Goal: Communication & Community: Answer question/provide support

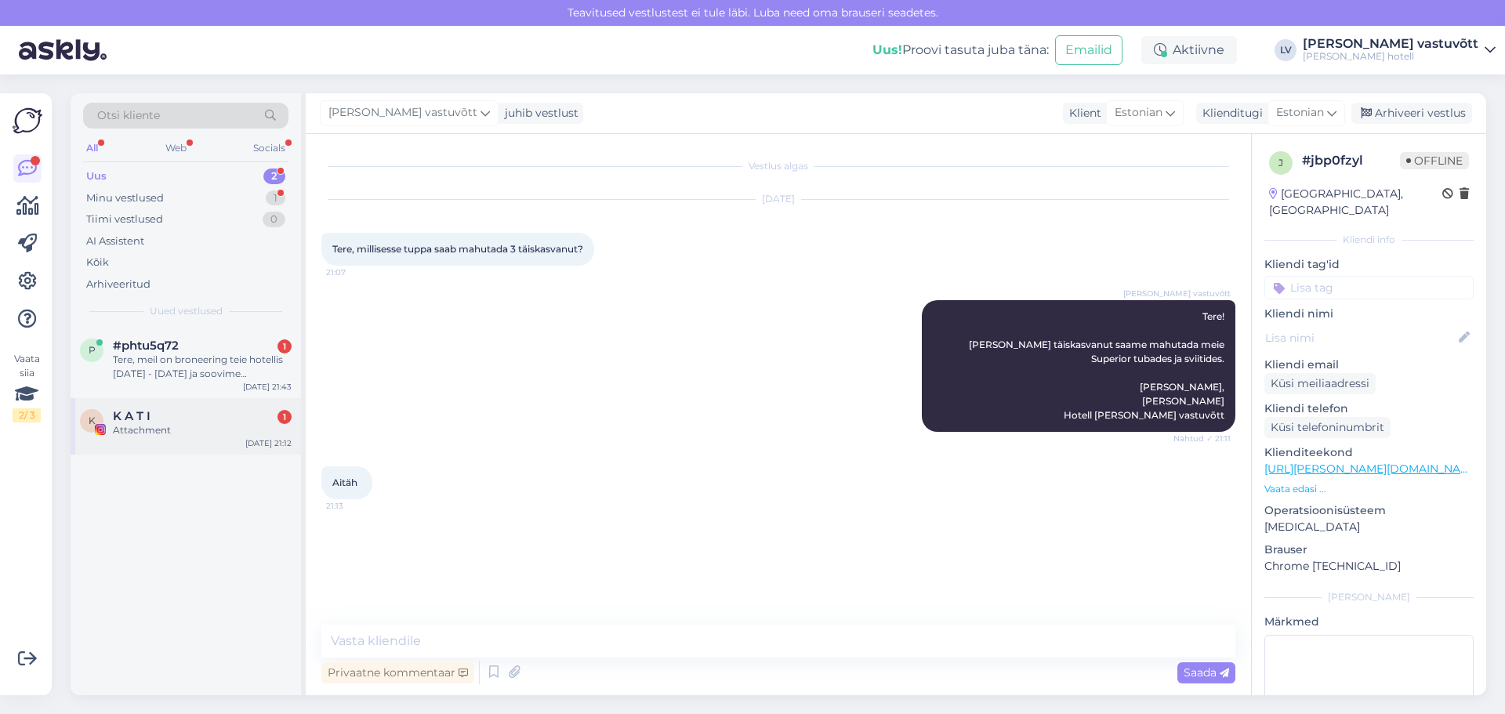
click at [217, 440] on div "K K A T I 1 Attachment Aug 19 21:12" at bounding box center [186, 426] width 230 height 56
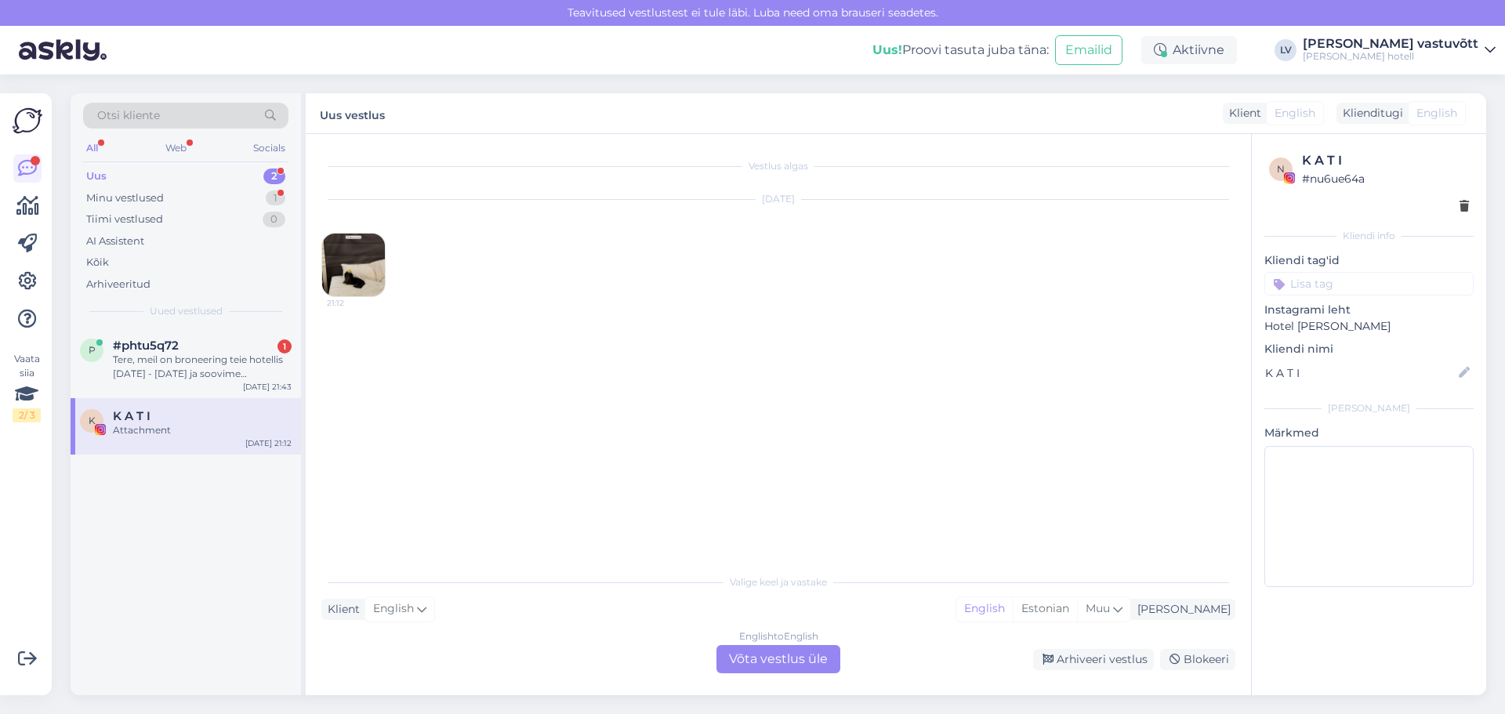
click at [343, 277] on img at bounding box center [353, 265] width 63 height 63
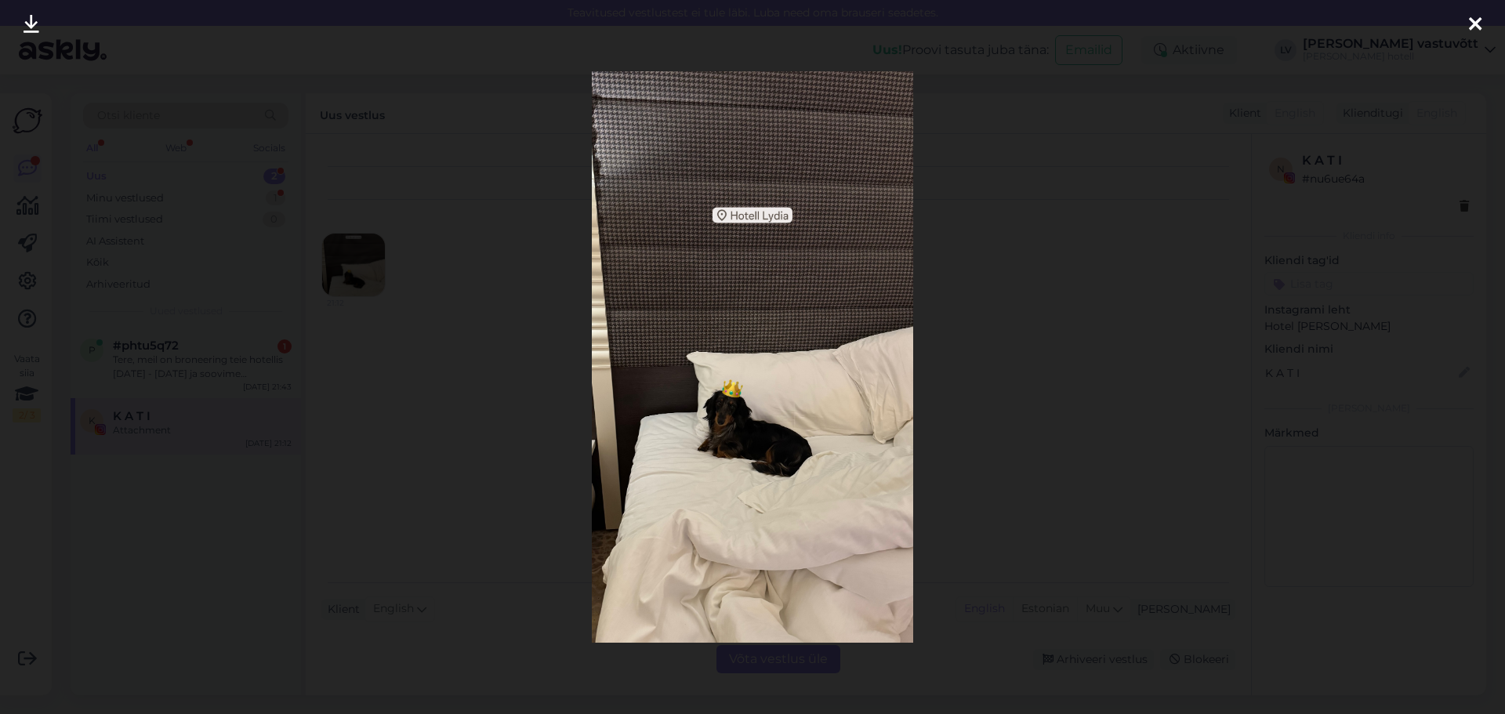
click at [1480, 17] on icon at bounding box center [1475, 25] width 13 height 20
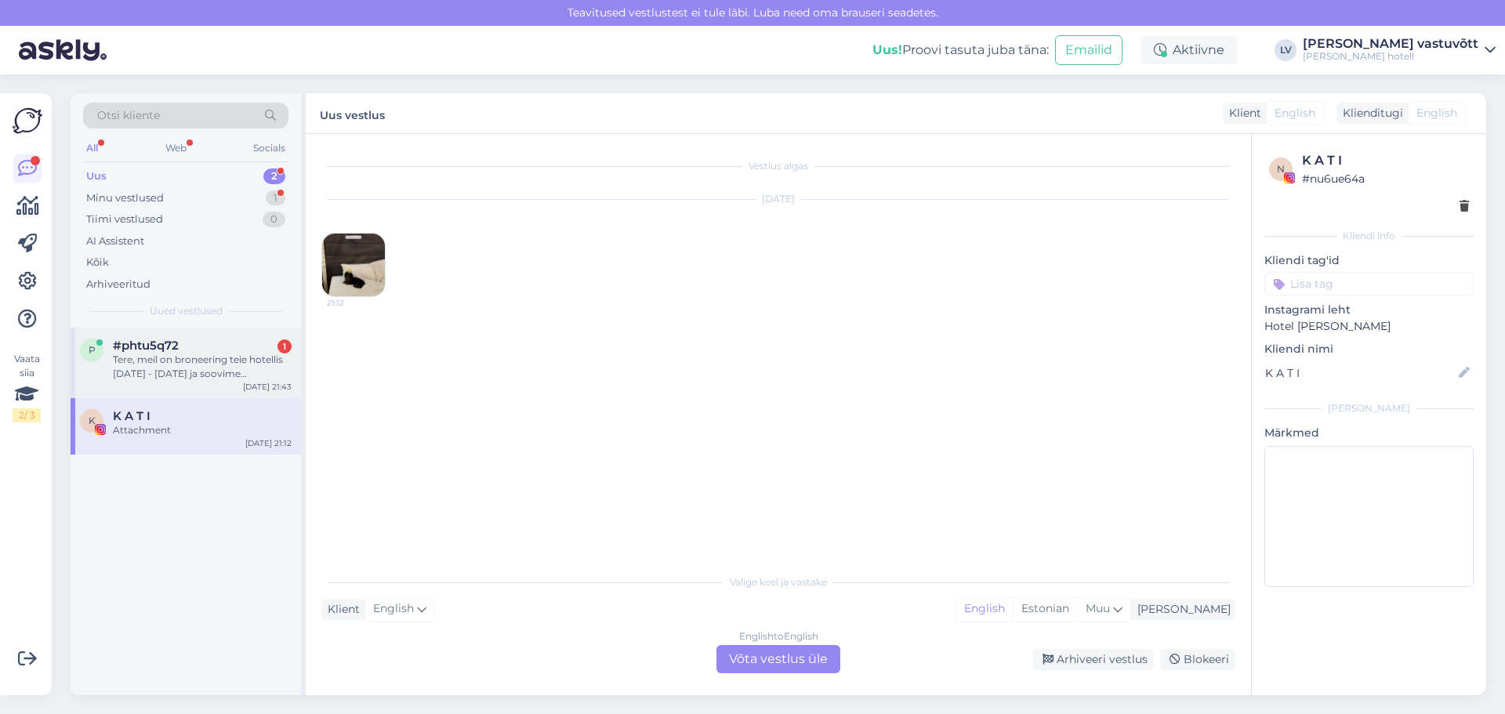
click at [215, 370] on div "Tere, meil on broneering teie hotellis [DATE] - [DATE] ja soovime broneerida au…" at bounding box center [202, 367] width 179 height 28
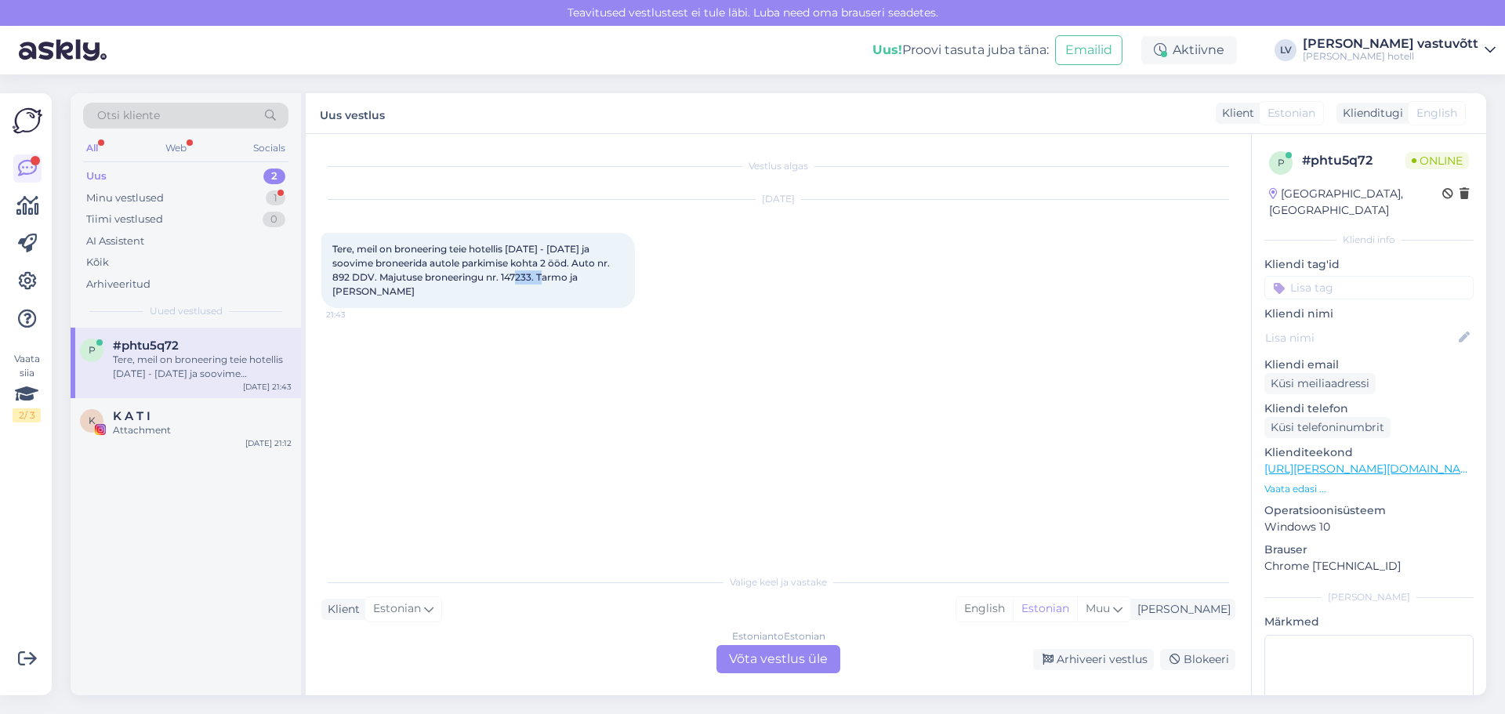
drag, startPoint x: 533, startPoint y: 279, endPoint x: 504, endPoint y: 283, distance: 29.3
click at [504, 283] on div "Tere, meil on broneering teie hotellis 22.08 - 24.08.2025 ja soovime broneerida…" at bounding box center [477, 270] width 313 height 75
copy span "147233"
click at [765, 661] on div "Estonian to Estonian Võta vestlus üle" at bounding box center [778, 659] width 124 height 28
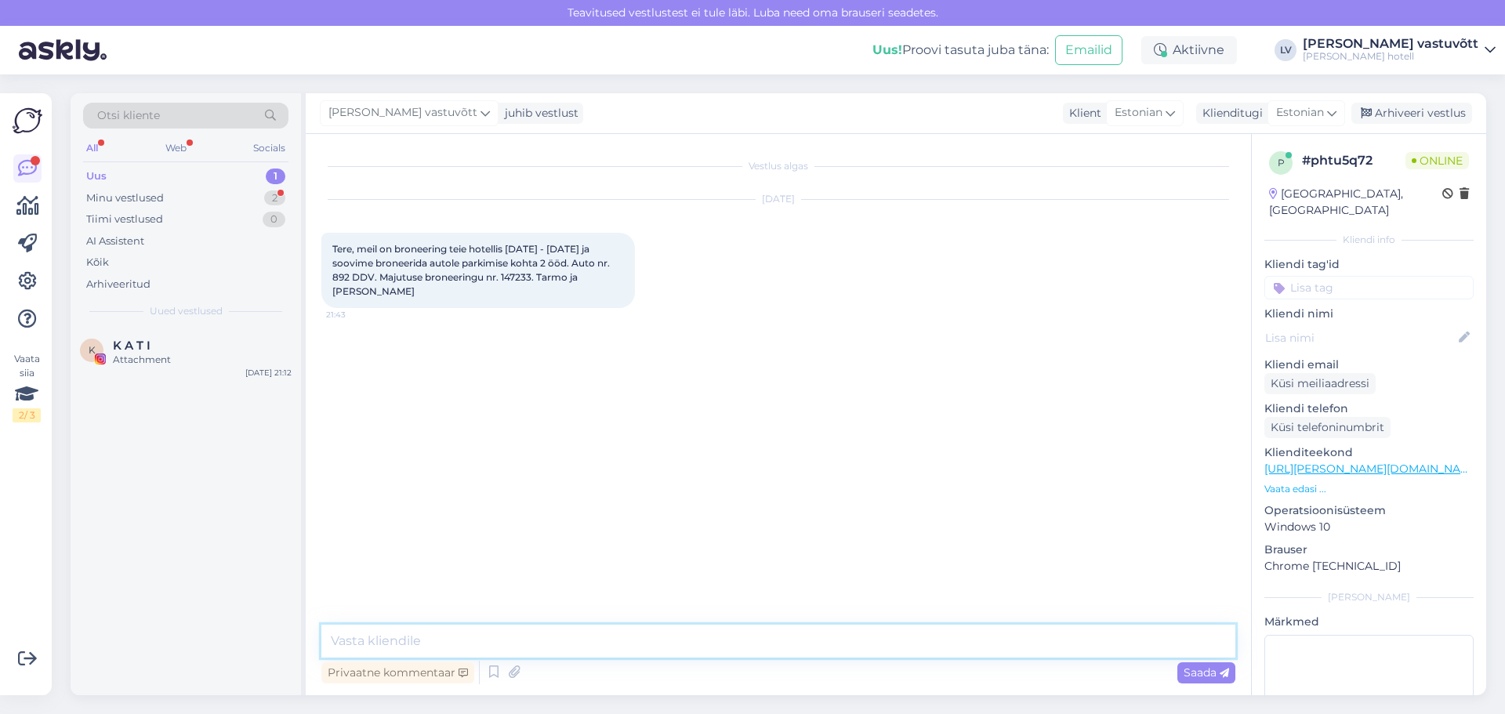
click at [409, 641] on textarea at bounding box center [778, 641] width 914 height 33
paste textarea "Tere, Suur tänu, et valisite oma majutuskohaks Tartus Lydia Hotelli. Parkimisek…"
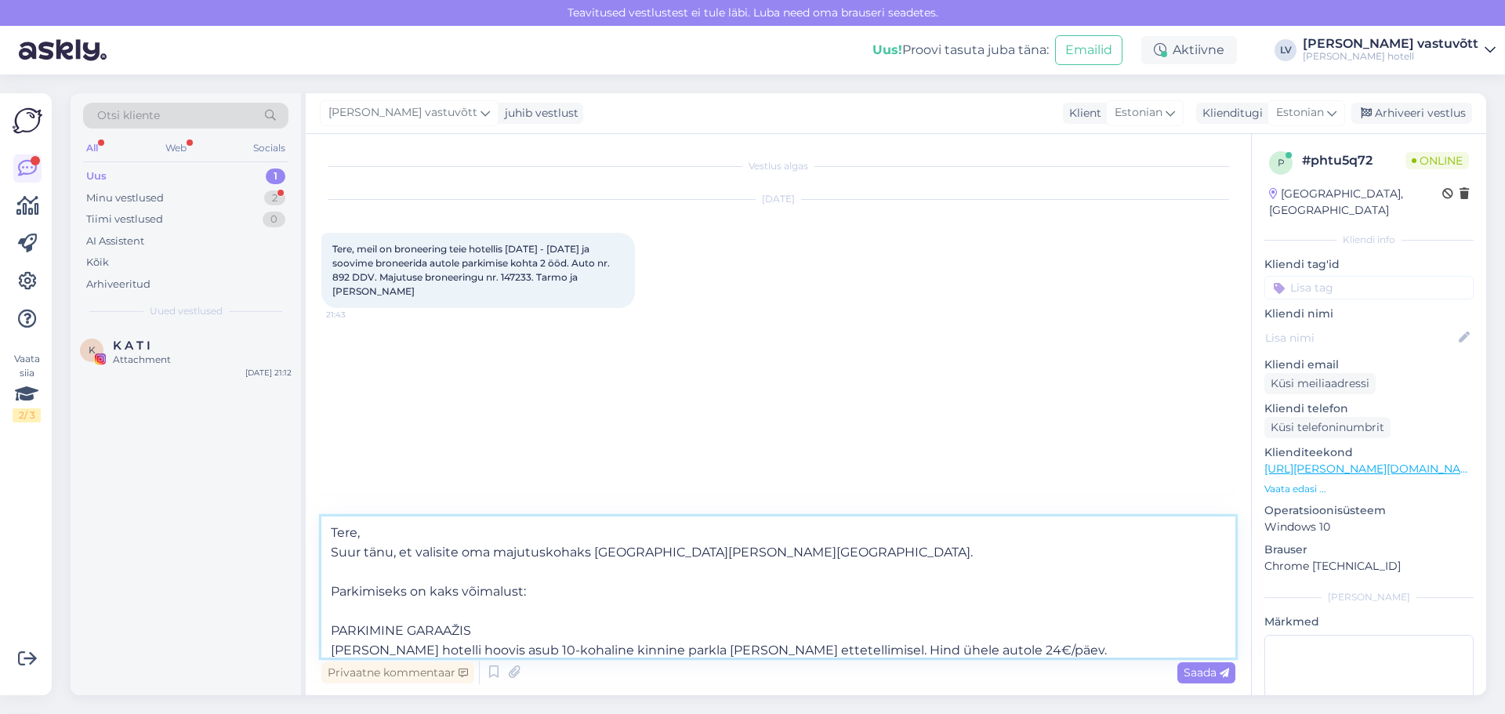
click at [380, 531] on textarea "Tere, Suur tänu, et valisite oma majutuskohaks Tartus Lydia Hotelli. Parkimisek…" at bounding box center [778, 586] width 914 height 141
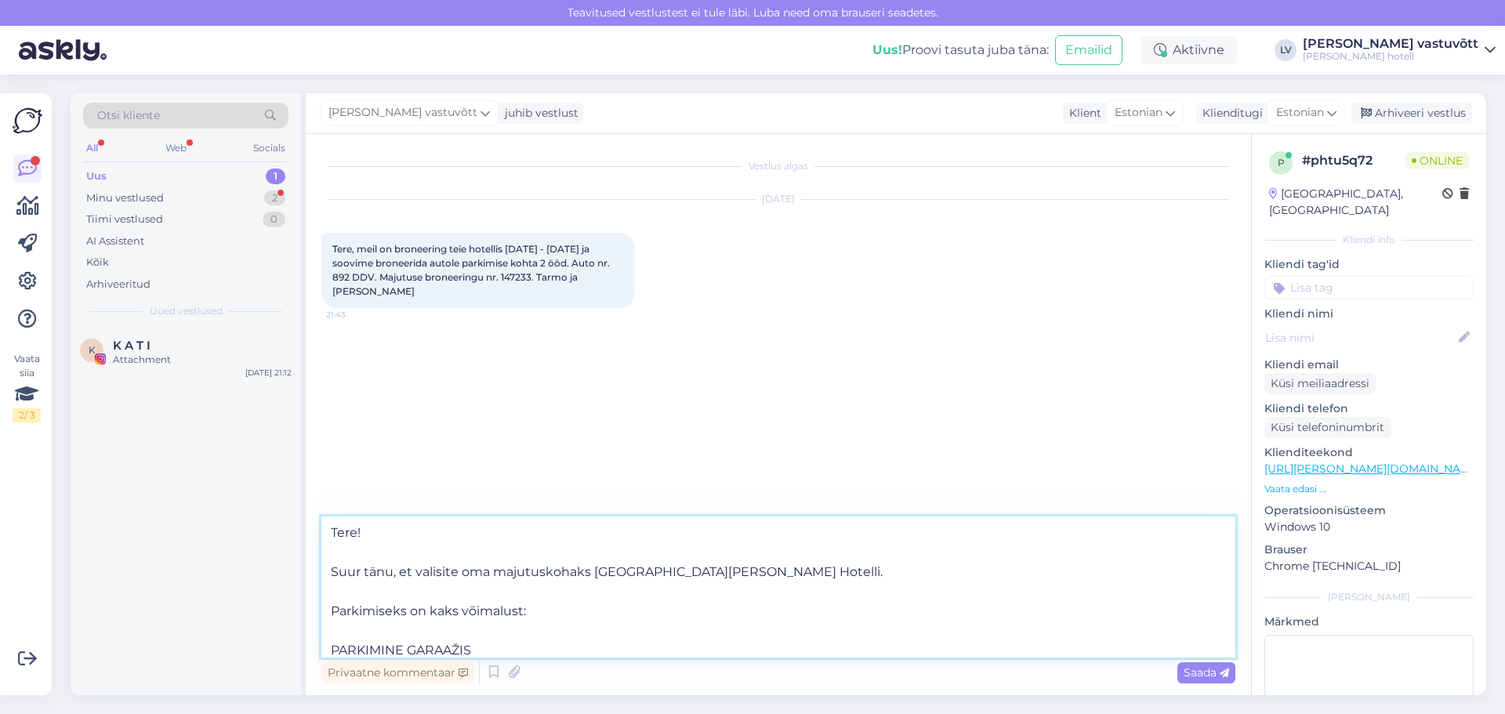
drag, startPoint x: 557, startPoint y: 615, endPoint x: 332, endPoint y: 614, distance: 225.7
click at [332, 614] on textarea "Tere! Suur tänu, et valisite oma majutuskohaks Tartus Lydia Hotelli. Parkimisek…" at bounding box center [778, 586] width 914 height 141
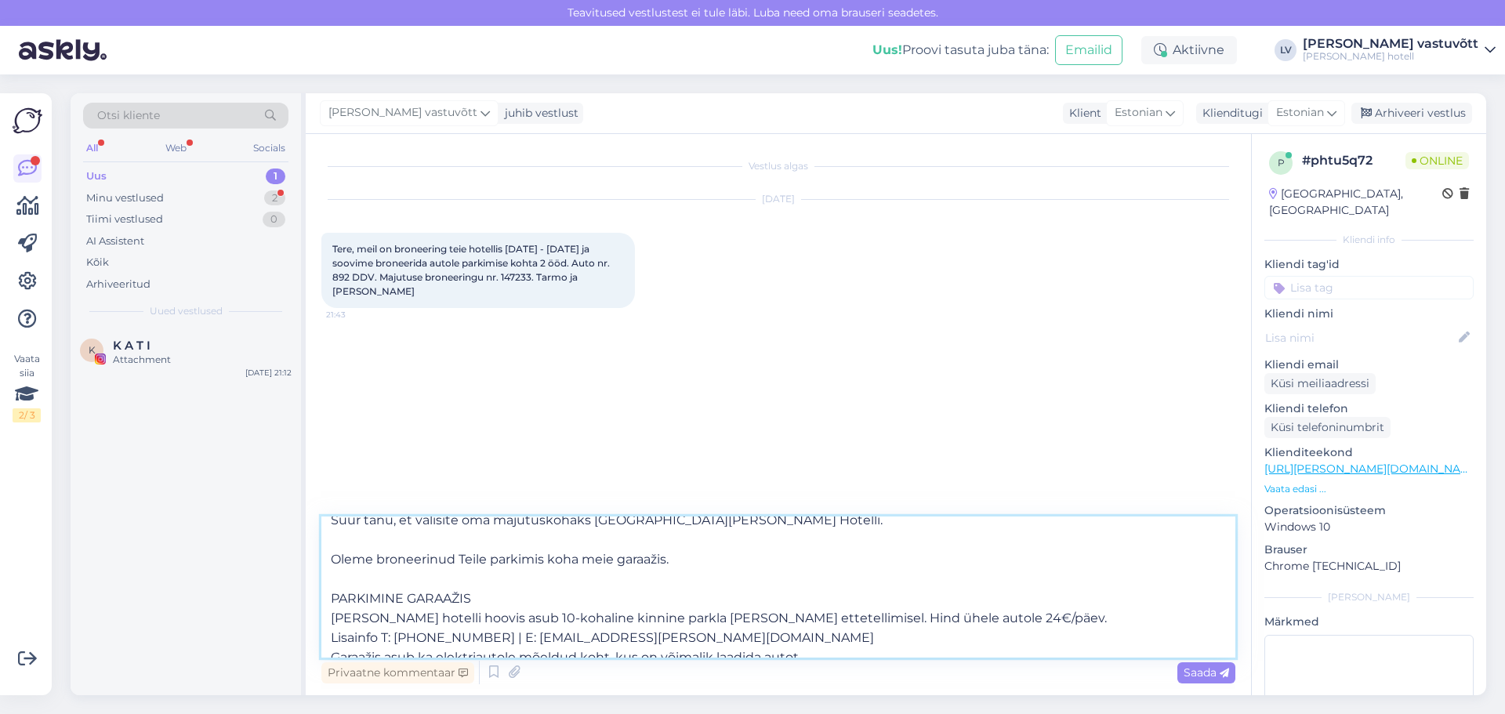
scroll to position [78, 0]
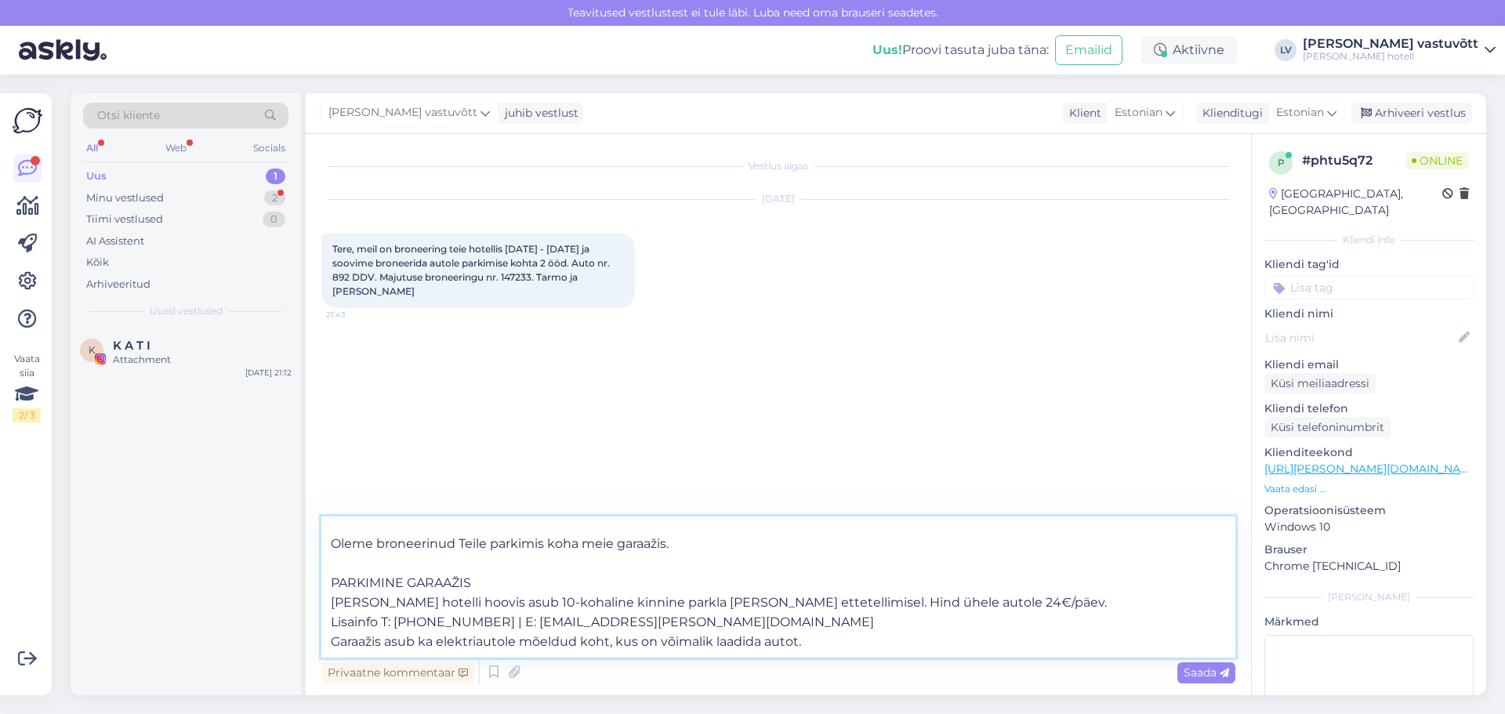
drag, startPoint x: 955, startPoint y: 589, endPoint x: 774, endPoint y: 598, distance: 180.5
click at [774, 598] on textarea "Tere! Suur tänu, et valisite oma majutuskohaks Tartus Lydia Hotelli. Oleme bron…" at bounding box center [778, 586] width 914 height 141
click at [726, 537] on textarea "Tere! Suur tänu, et valisite oma majutuskohaks Tartus Lydia Hotelli. Oleme bron…" at bounding box center [778, 586] width 914 height 141
paste textarea "Hind ühele autole 24€/päev."
drag, startPoint x: 824, startPoint y: 632, endPoint x: 811, endPoint y: 635, distance: 12.9
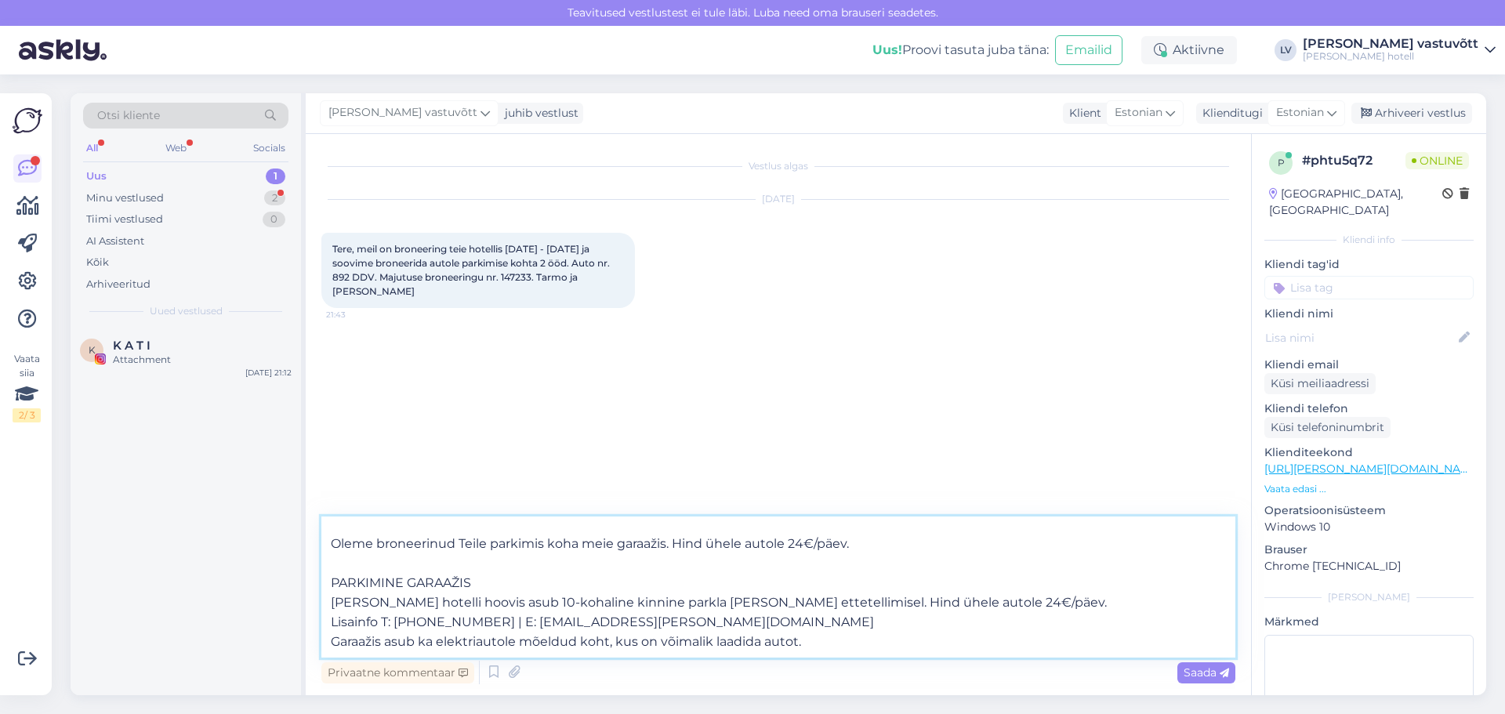
click at [811, 635] on textarea "Tere! Suur tänu, et valisite oma majutuskohaks Tartus Lydia Hotelli. Oleme bron…" at bounding box center [778, 586] width 914 height 141
drag, startPoint x: 611, startPoint y: 611, endPoint x: 328, endPoint y: 576, distance: 284.3
click at [328, 576] on textarea "Tere! Suur tänu, et valisite oma majutuskohaks Tartus Lydia Hotelli. Oleme bron…" at bounding box center [778, 586] width 914 height 141
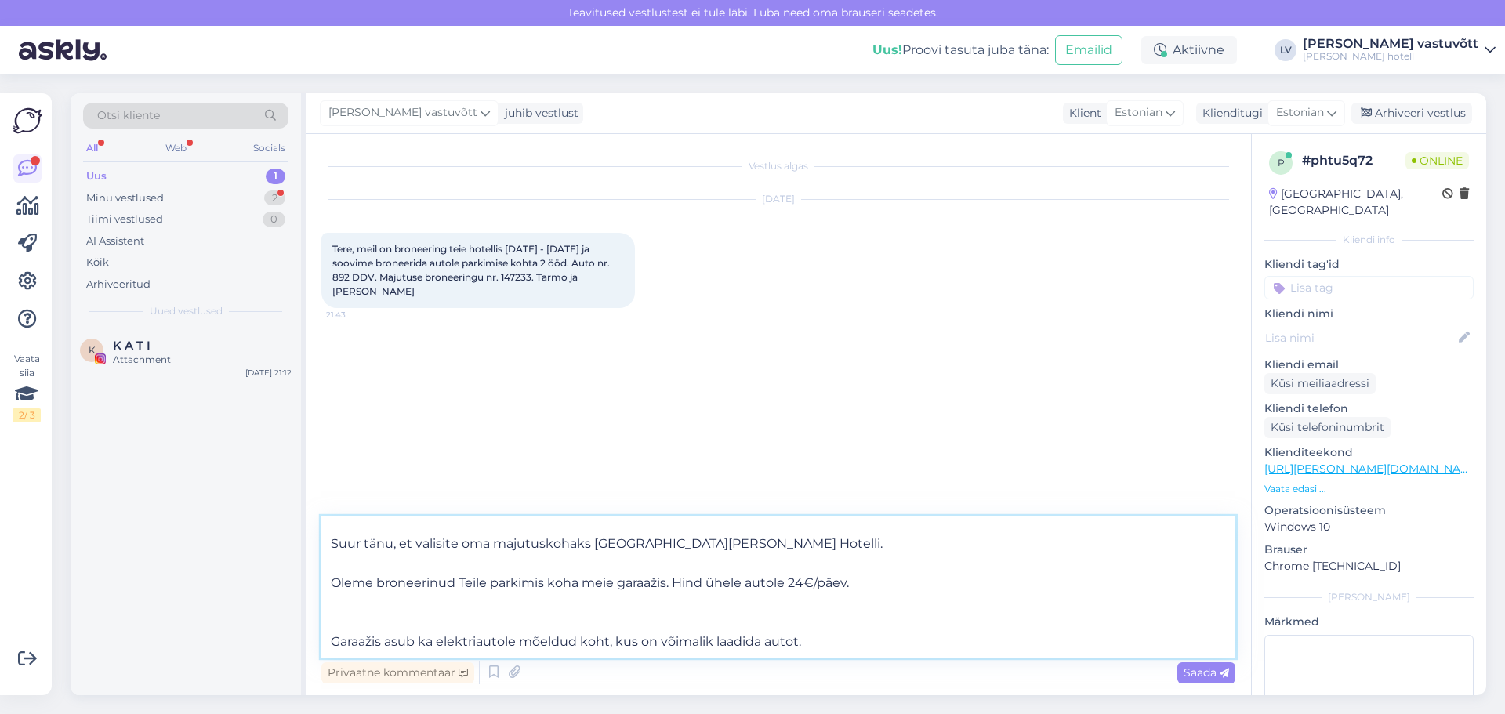
scroll to position [48, 0]
drag, startPoint x: 811, startPoint y: 620, endPoint x: 331, endPoint y: 626, distance: 480.5
click at [331, 626] on textarea "Tere! Suur tänu, et valisite oma majutuskohaks Tartus Lydia Hotelli. Oleme bron…" at bounding box center [778, 586] width 914 height 141
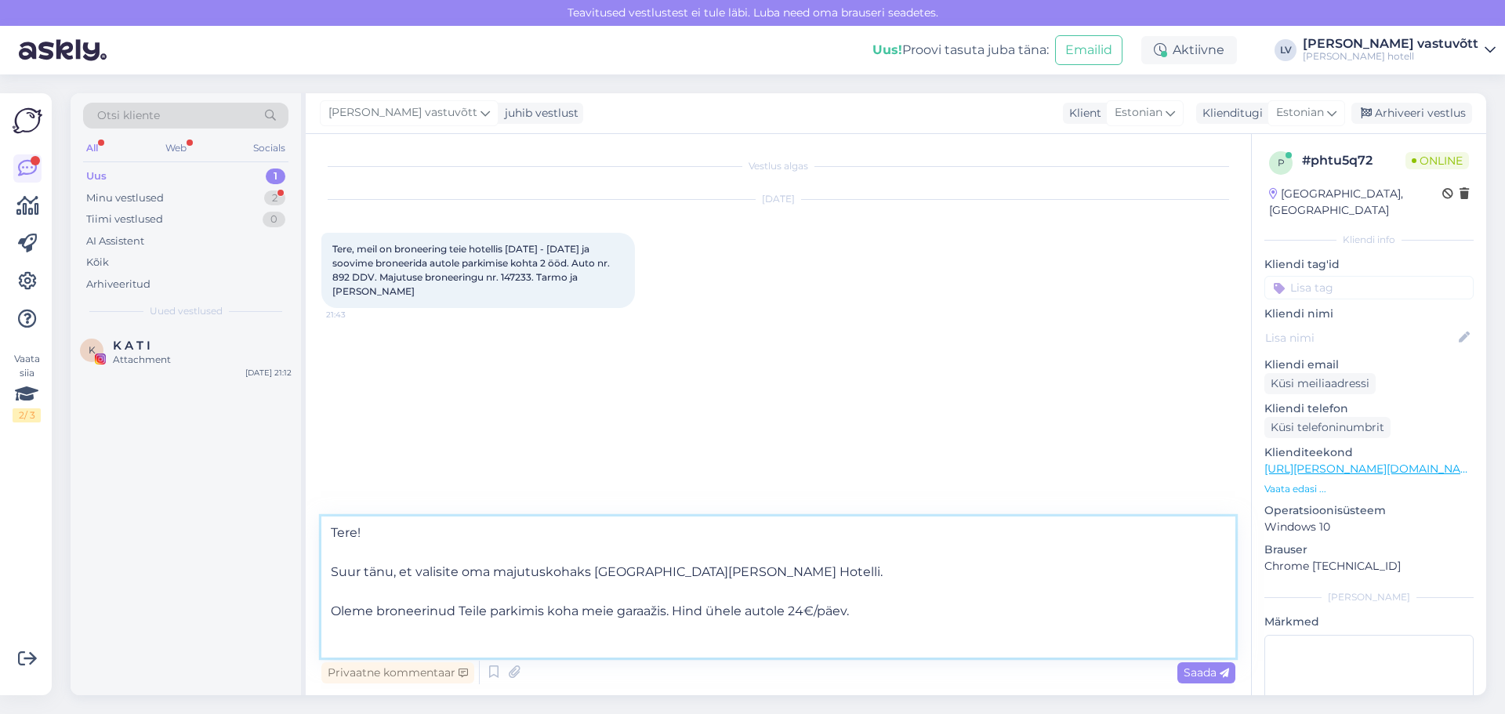
scroll to position [9, 0]
click at [347, 640] on textarea "Tere! Suur tänu, et valisite oma majutuskohaks Tartus Lydia Hotelli. Oleme bron…" at bounding box center [778, 586] width 914 height 141
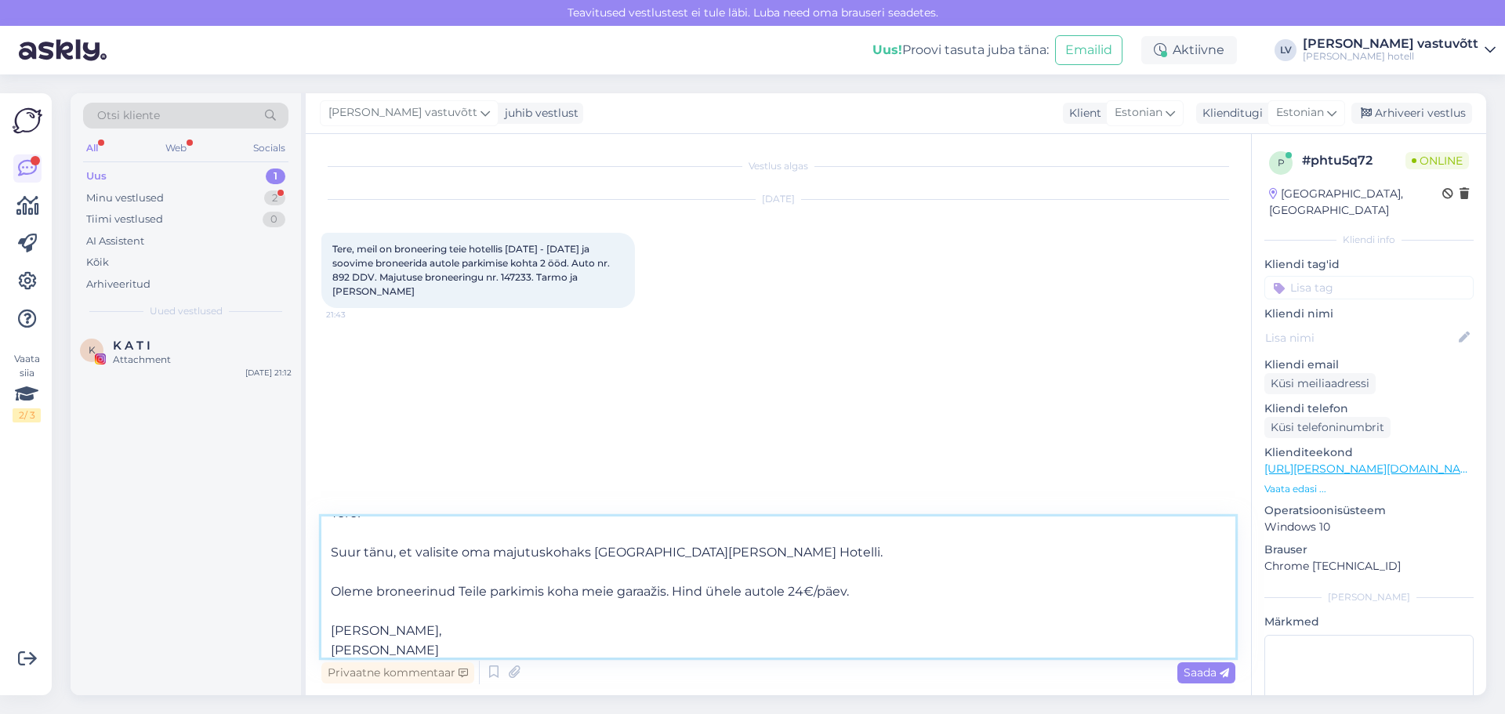
scroll to position [39, 0]
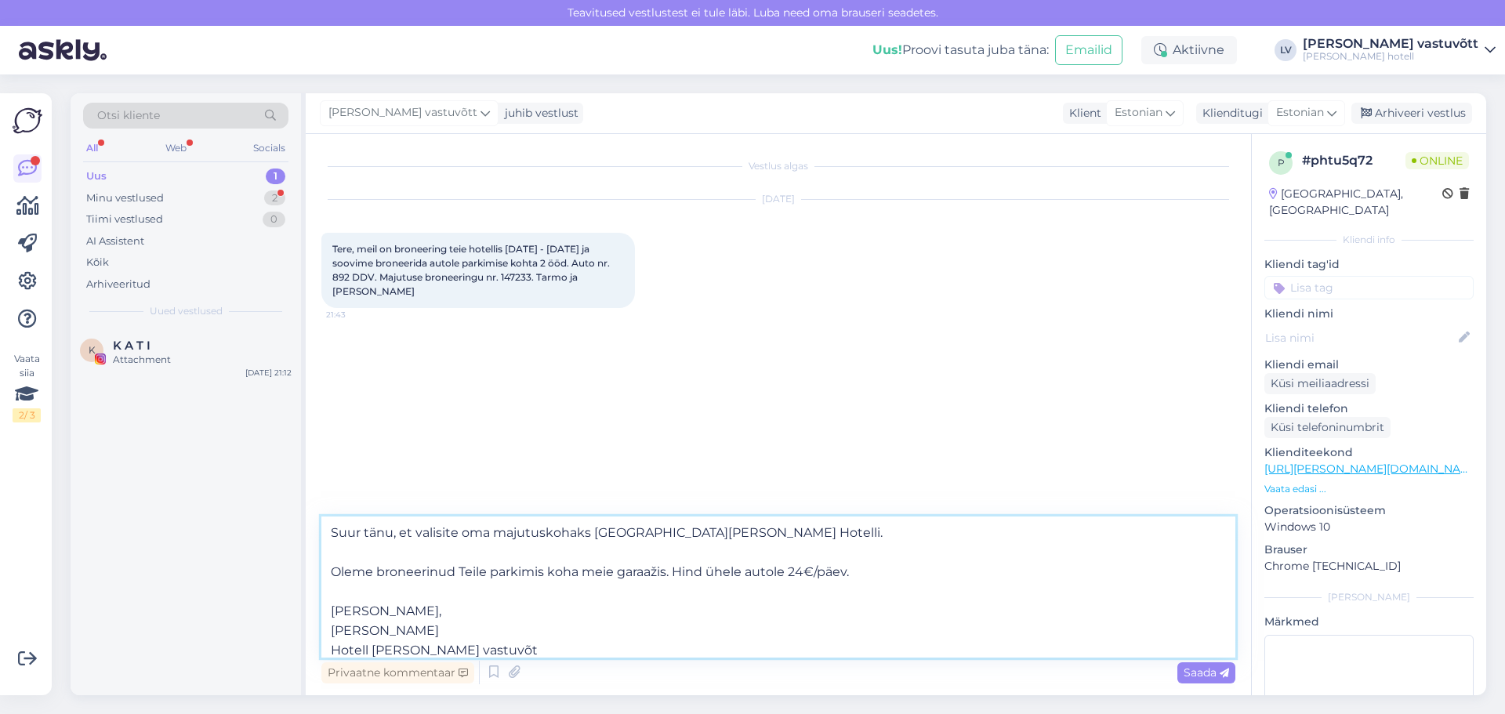
type textarea "Tere! Suur tänu, et valisite oma majutuskohaks Tartus Lydia Hotelli. Oleme bron…"
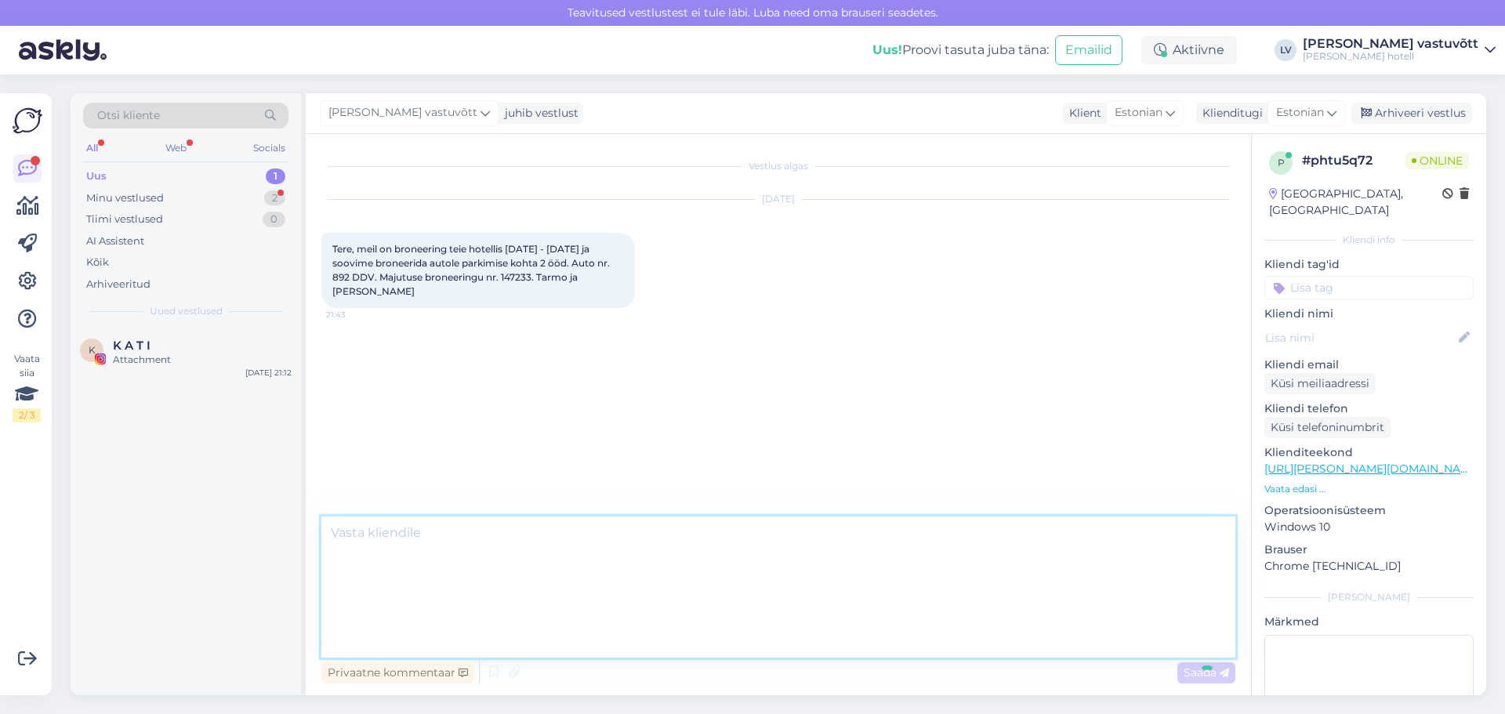
scroll to position [0, 0]
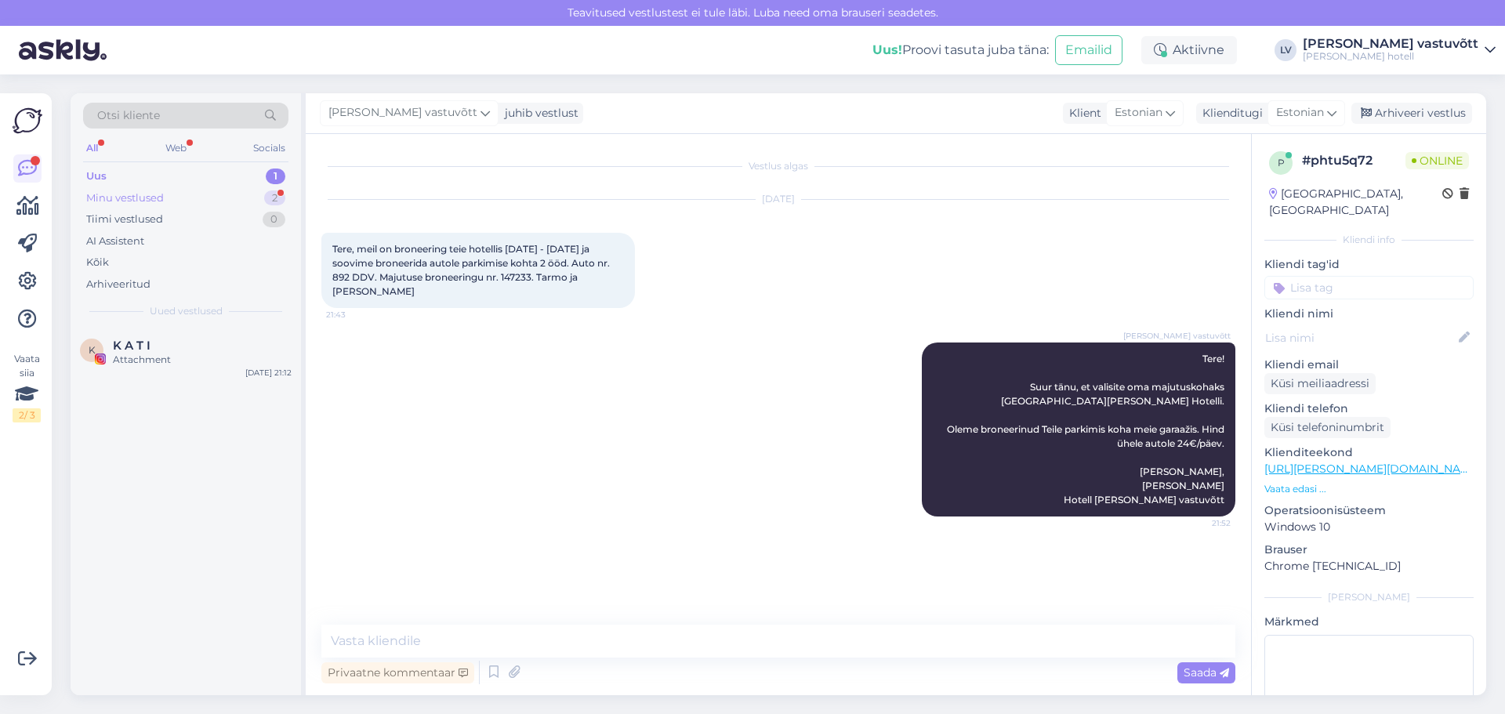
click at [192, 200] on div "Minu vestlused 2" at bounding box center [185, 198] width 205 height 22
click at [198, 419] on div "#jbp0fzyl 1" at bounding box center [202, 416] width 179 height 14
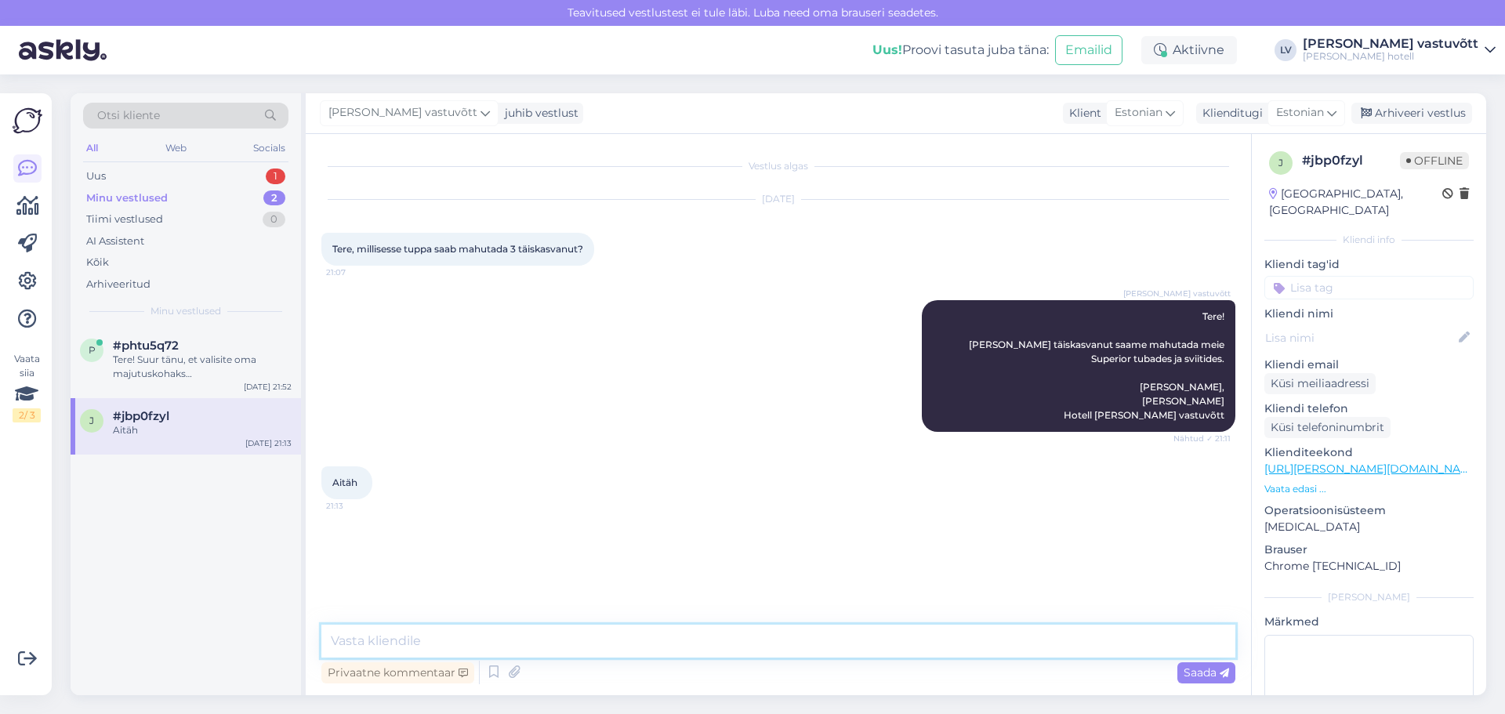
click at [404, 647] on textarea at bounding box center [778, 641] width 914 height 33
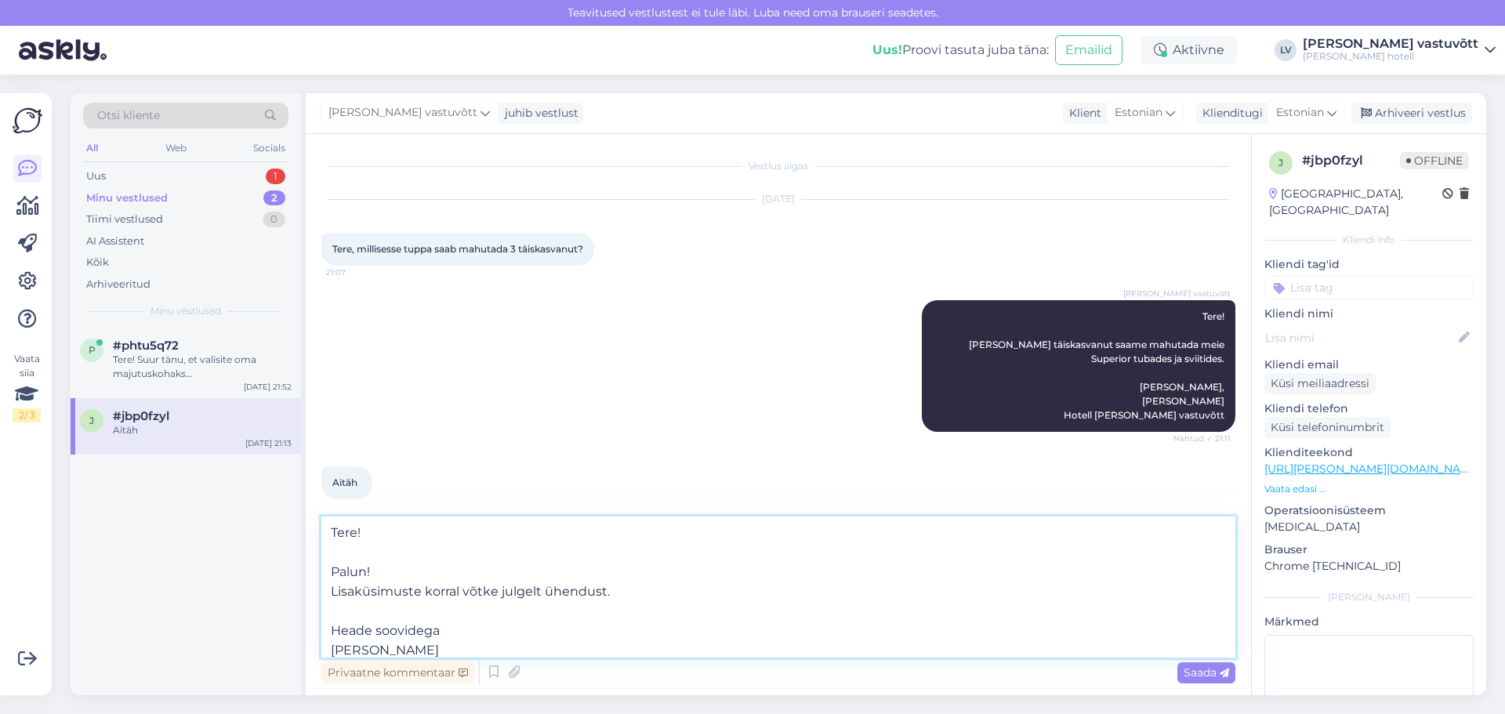
scroll to position [20, 0]
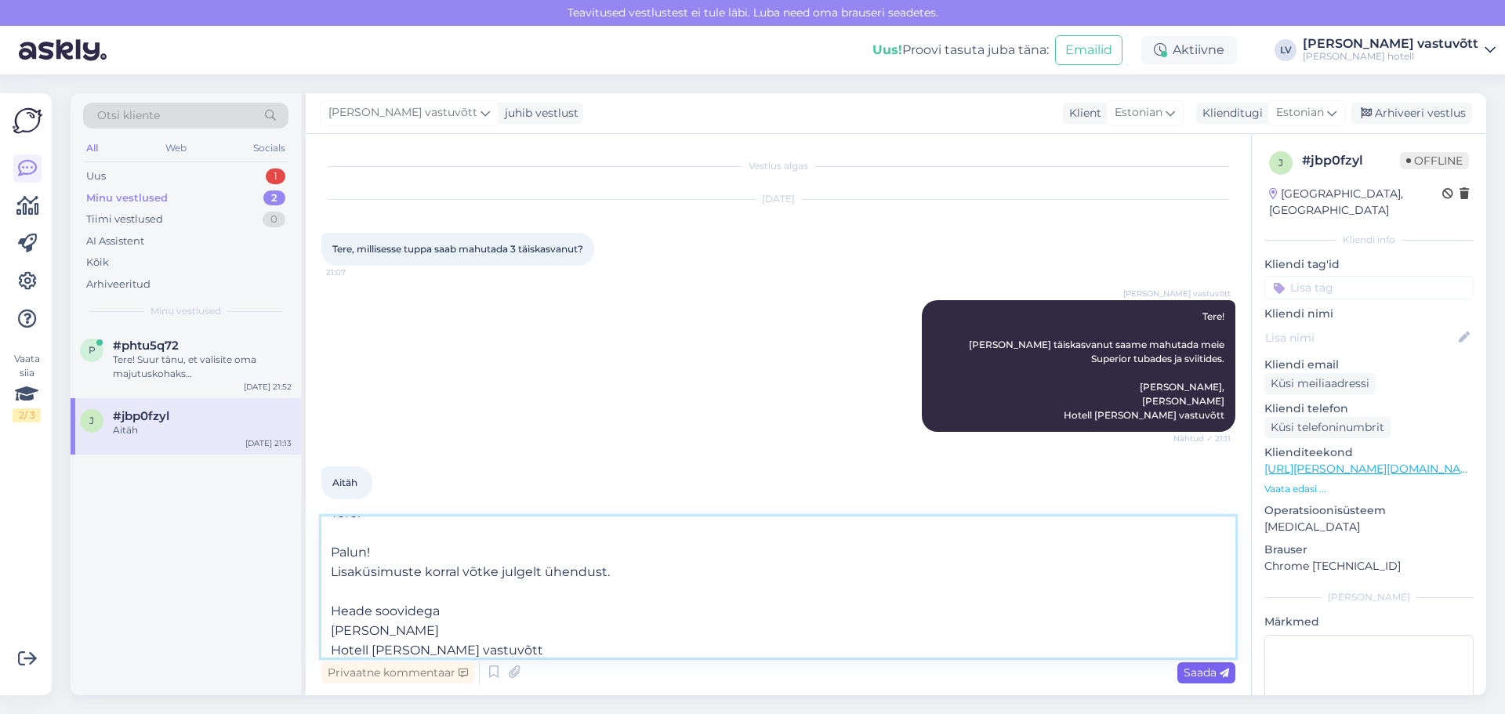
type textarea "Tere! Palun! Lisaküsimuste korral võtke julgelt ühendust. Heade soovidega Crist…"
click at [1194, 676] on span "Saada" at bounding box center [1205, 672] width 45 height 14
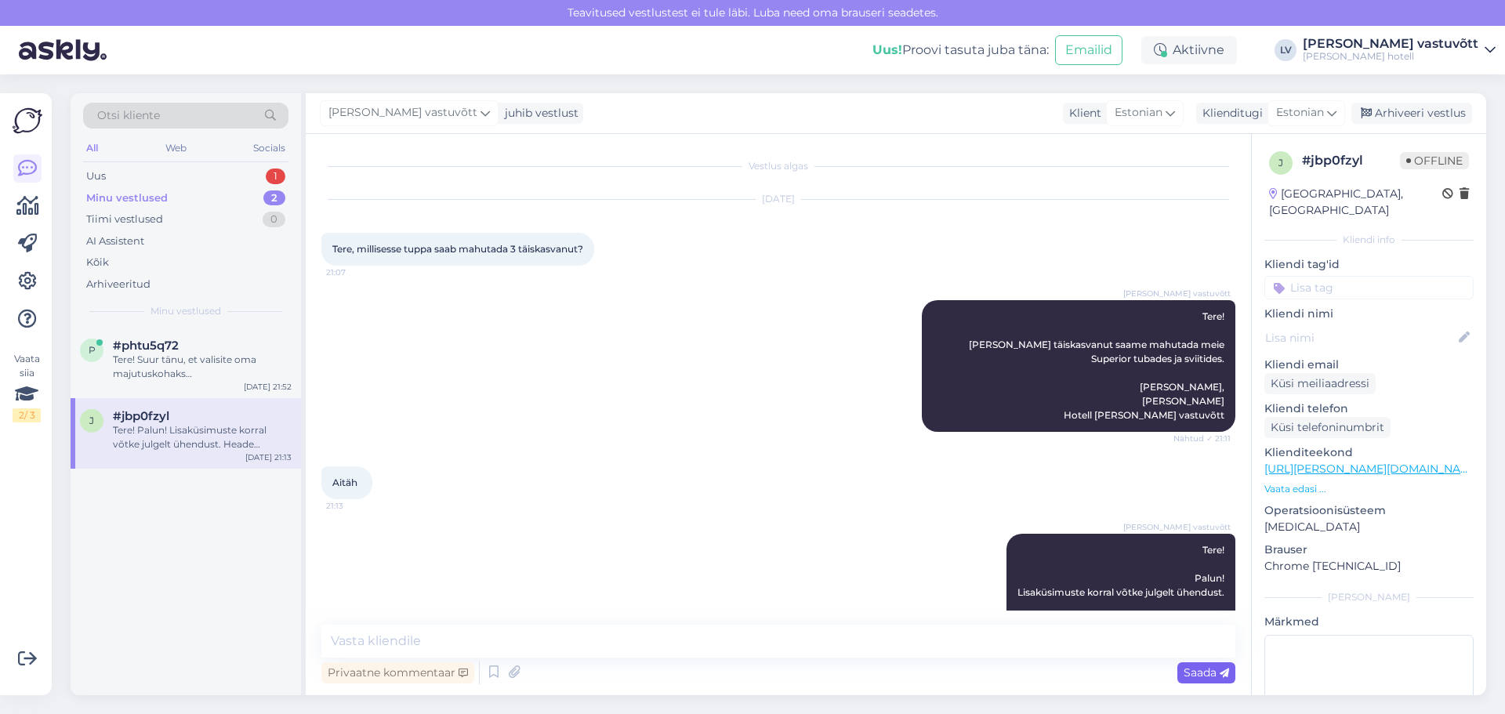
scroll to position [0, 0]
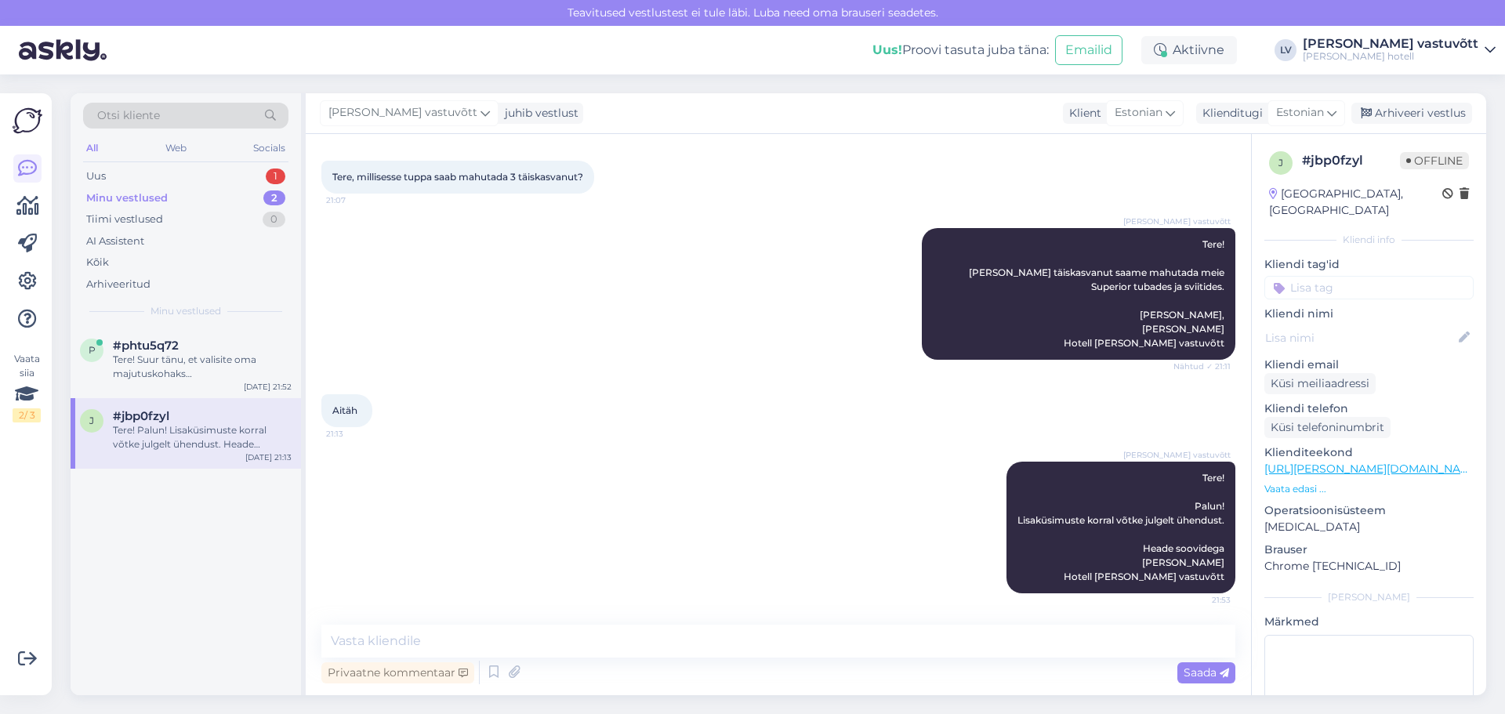
click at [199, 436] on div "Tere! Palun! Lisaküsimuste korral võtke julgelt ühendust. Heade soovidega [PERS…" at bounding box center [202, 437] width 179 height 28
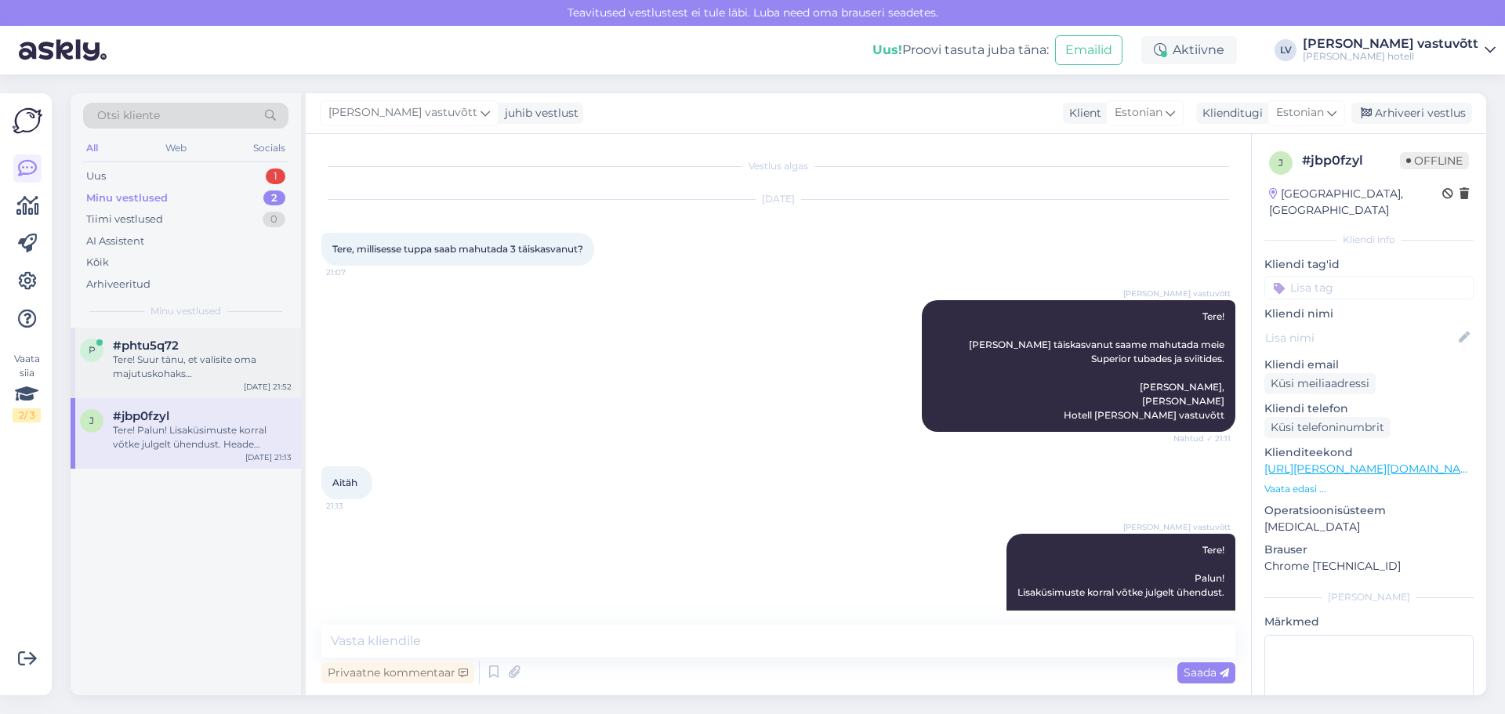
click at [198, 367] on div "Tere! Suur tänu, et valisite oma majutuskohaks [GEOGRAPHIC_DATA][PERSON_NAME] H…" at bounding box center [202, 367] width 179 height 28
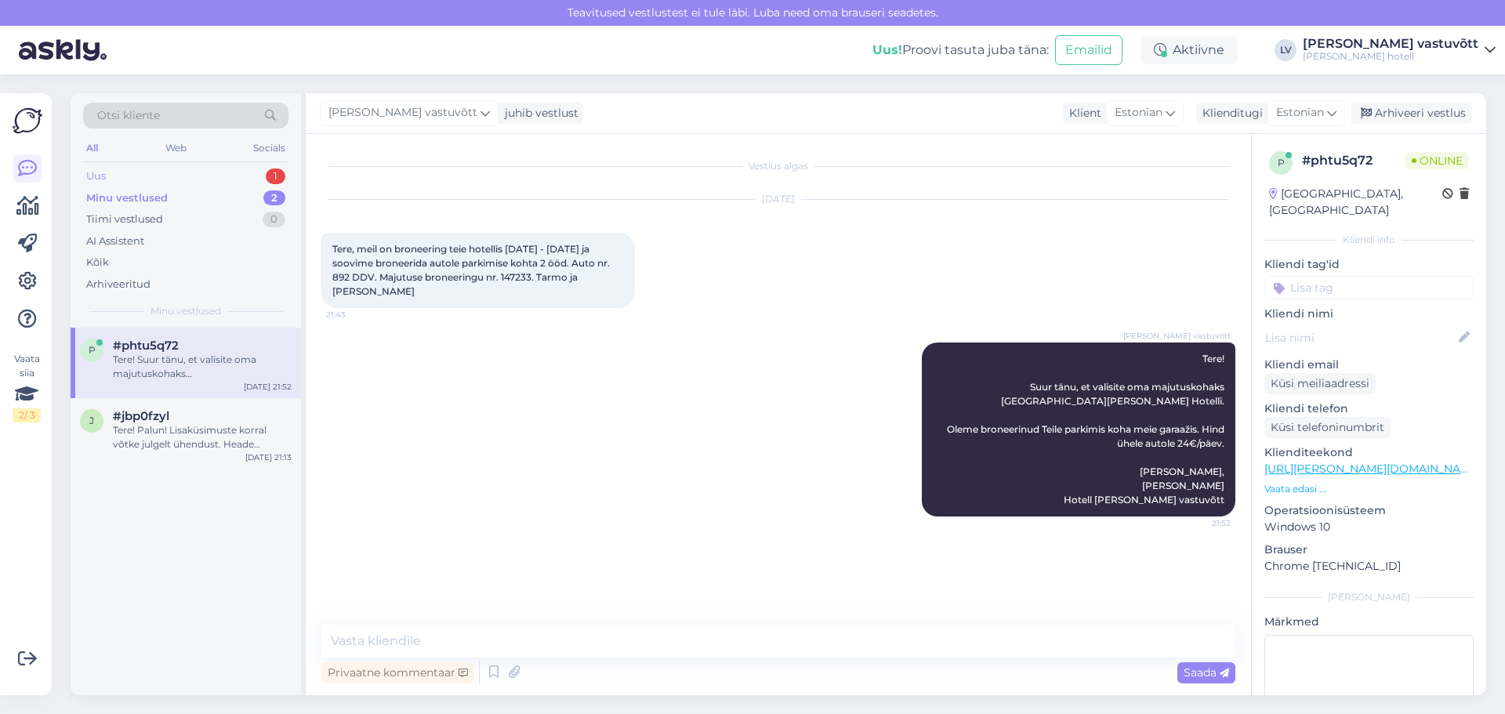
click at [215, 172] on div "Uus 1" at bounding box center [185, 176] width 205 height 22
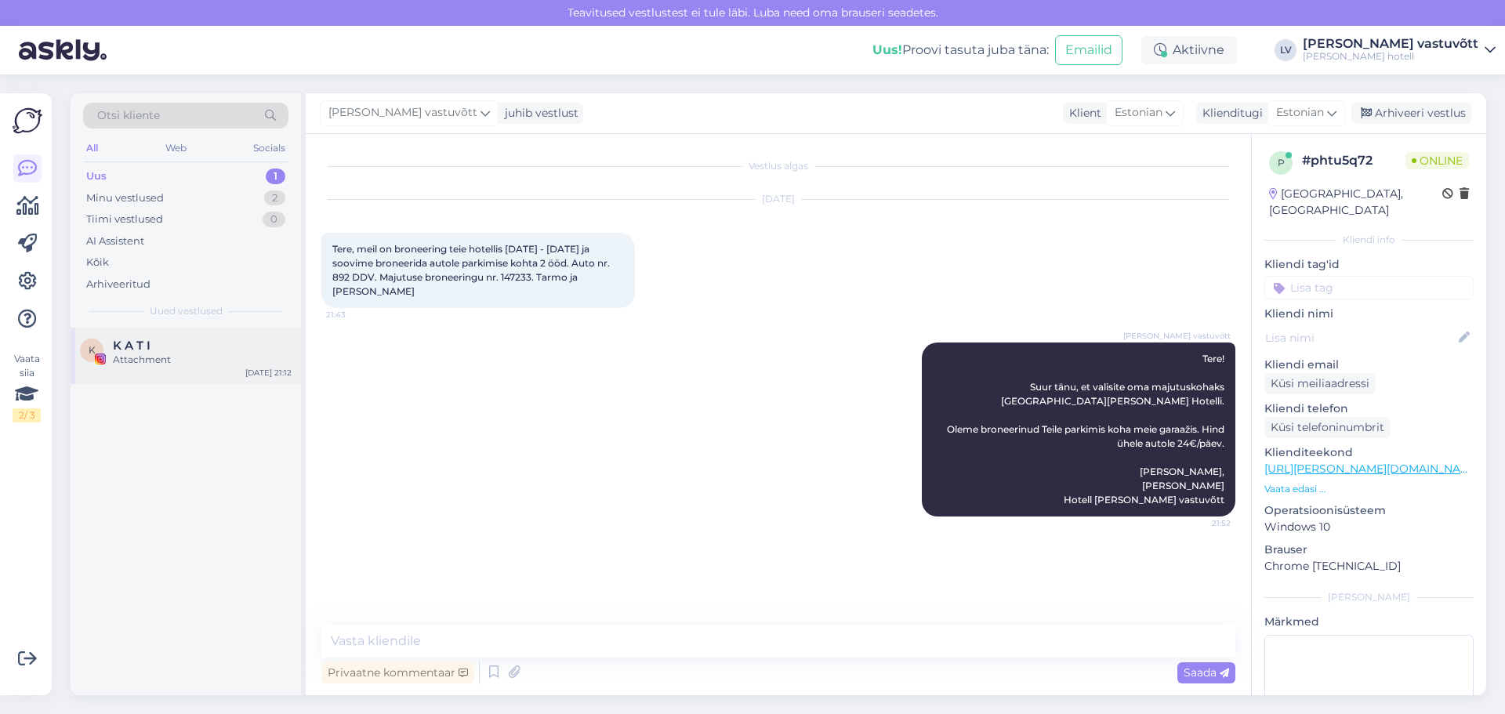
click at [217, 350] on div "K A T I" at bounding box center [202, 346] width 179 height 14
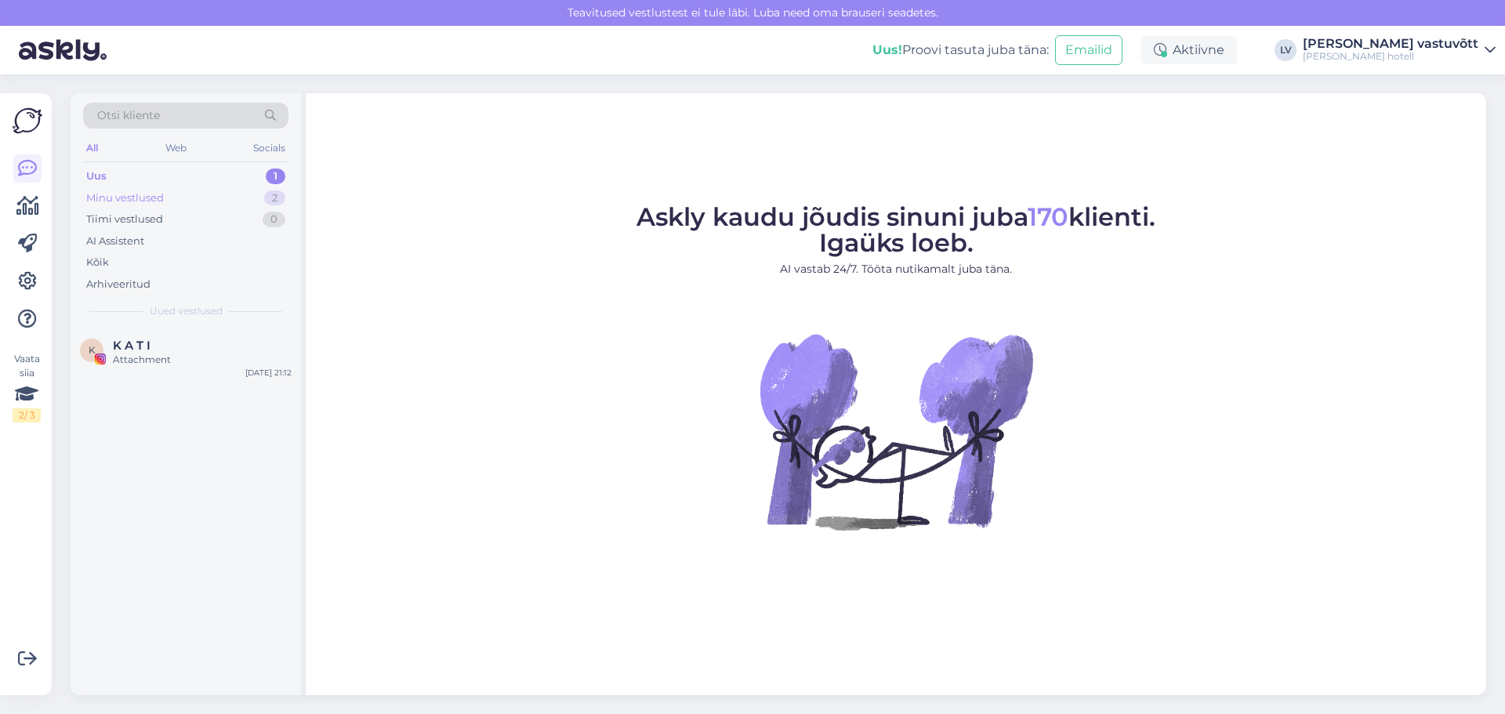
click at [155, 195] on div "Minu vestlused" at bounding box center [125, 198] width 78 height 16
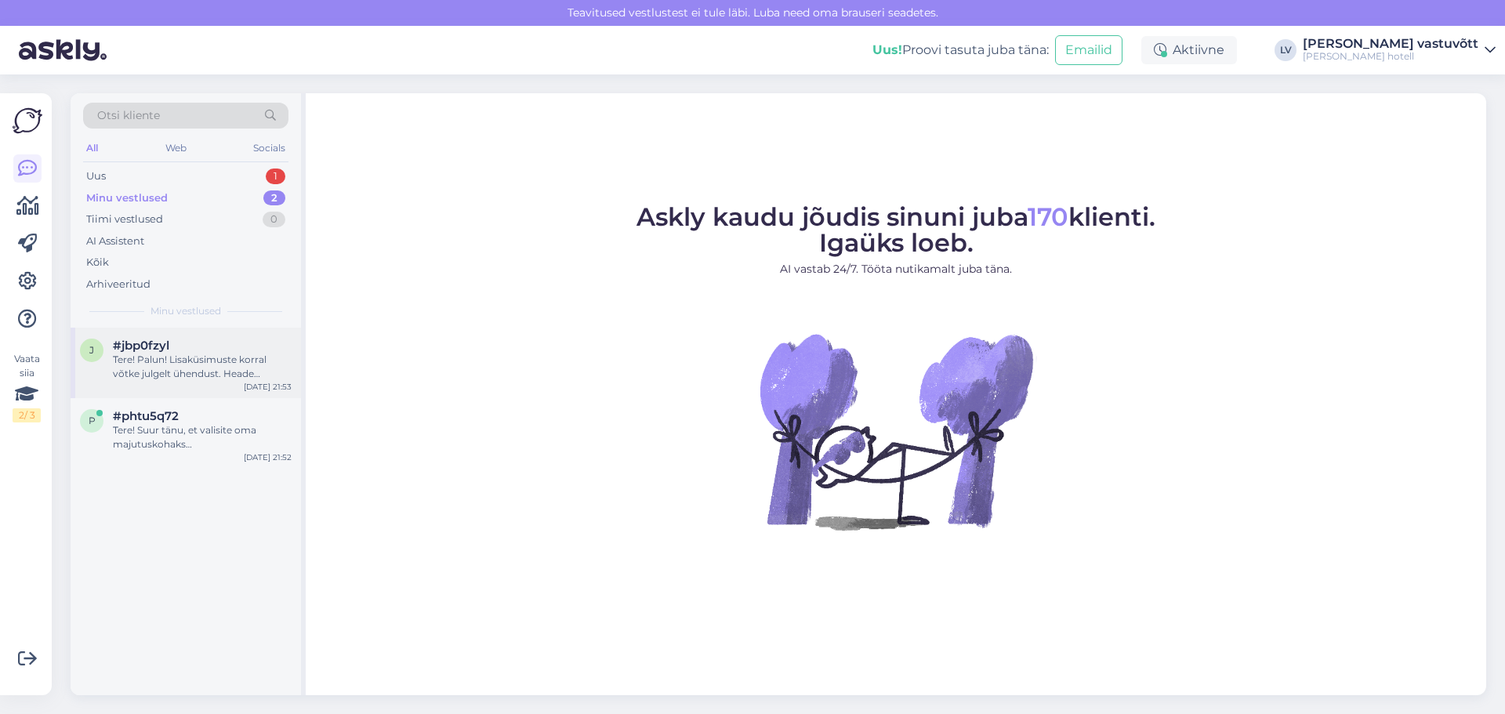
click at [201, 361] on div "Tere! Palun! Lisaküsimuste korral võtke julgelt ühendust. Heade soovidega [PERS…" at bounding box center [202, 367] width 179 height 28
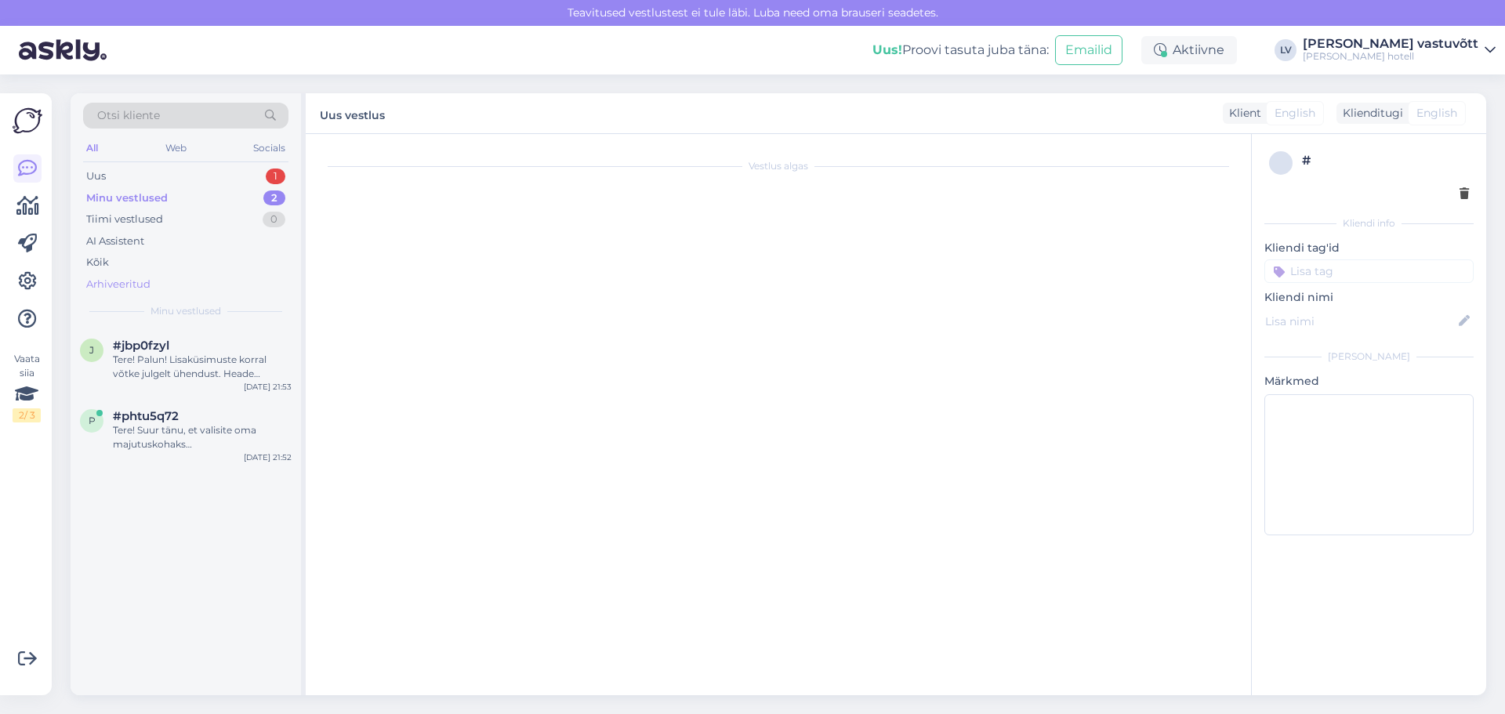
scroll to position [72, 0]
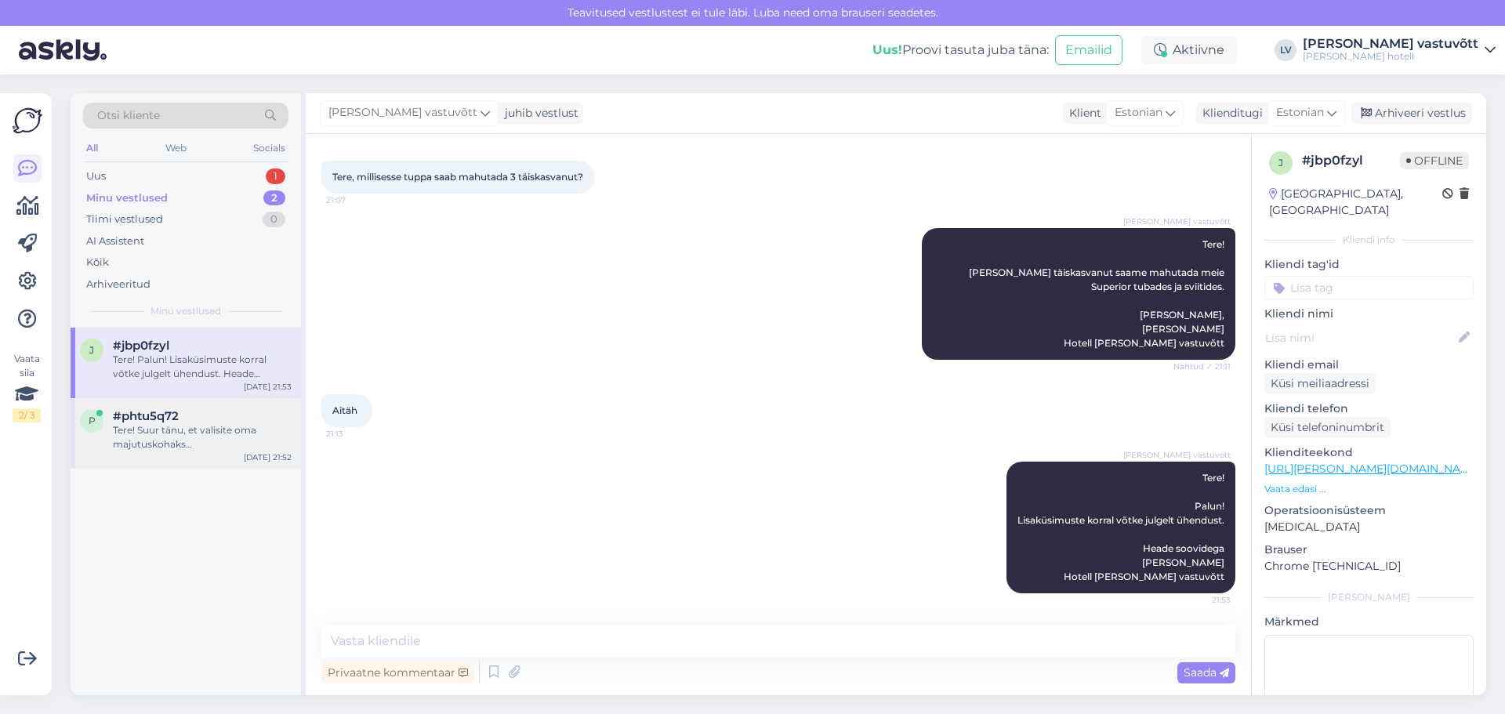
click at [165, 437] on div "Tere! Suur tänu, et valisite oma majutuskohaks [GEOGRAPHIC_DATA][PERSON_NAME] H…" at bounding box center [202, 437] width 179 height 28
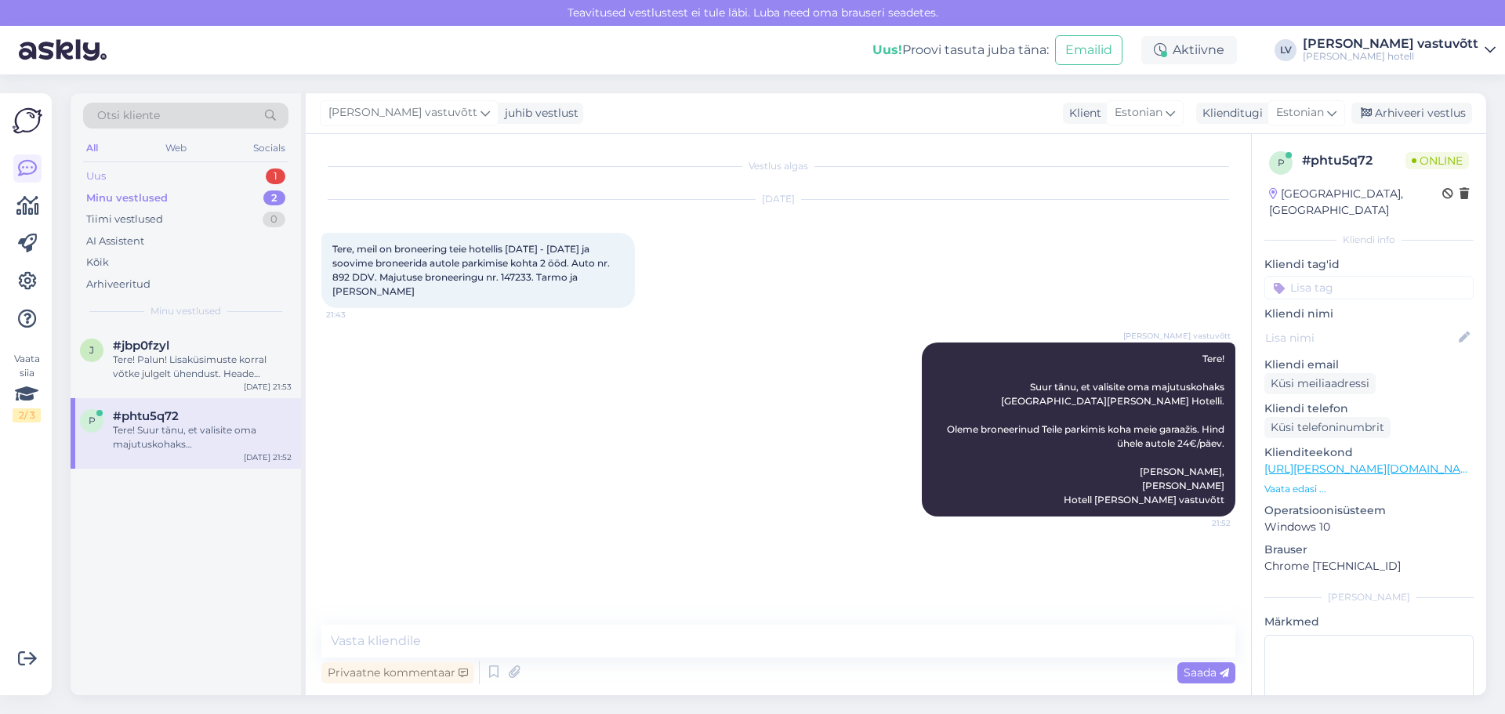
click at [146, 186] on div "Uus 1" at bounding box center [185, 176] width 205 height 22
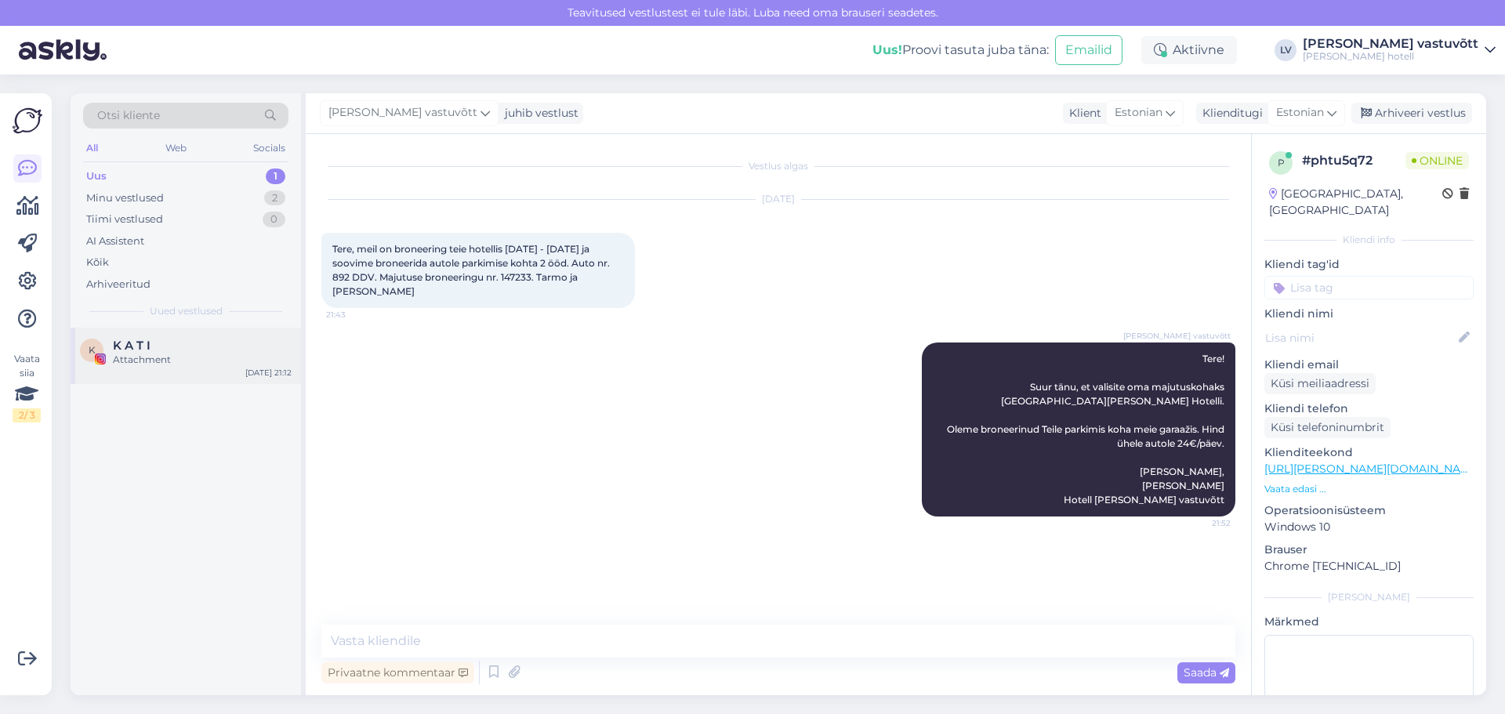
click at [194, 358] on div "Attachment" at bounding box center [202, 360] width 179 height 14
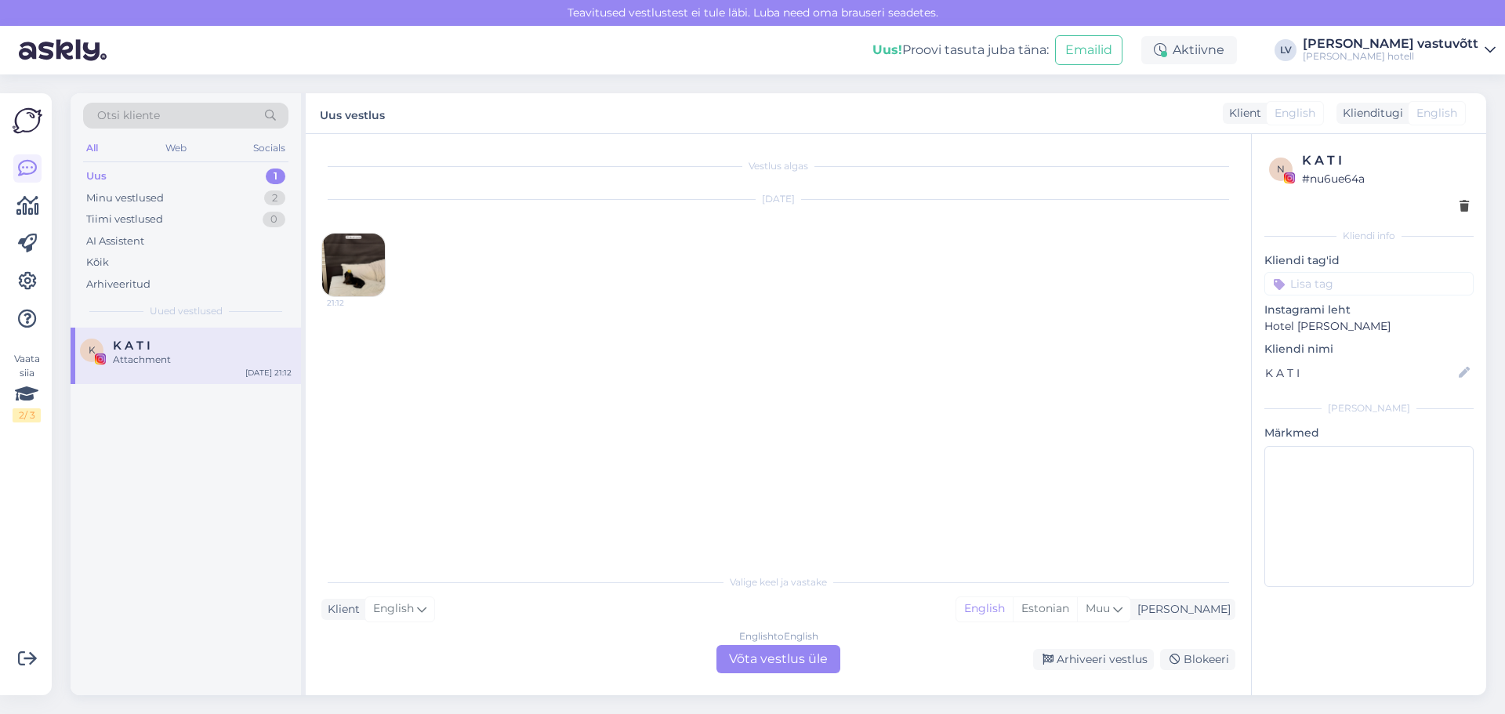
click at [349, 277] on img at bounding box center [353, 265] width 63 height 63
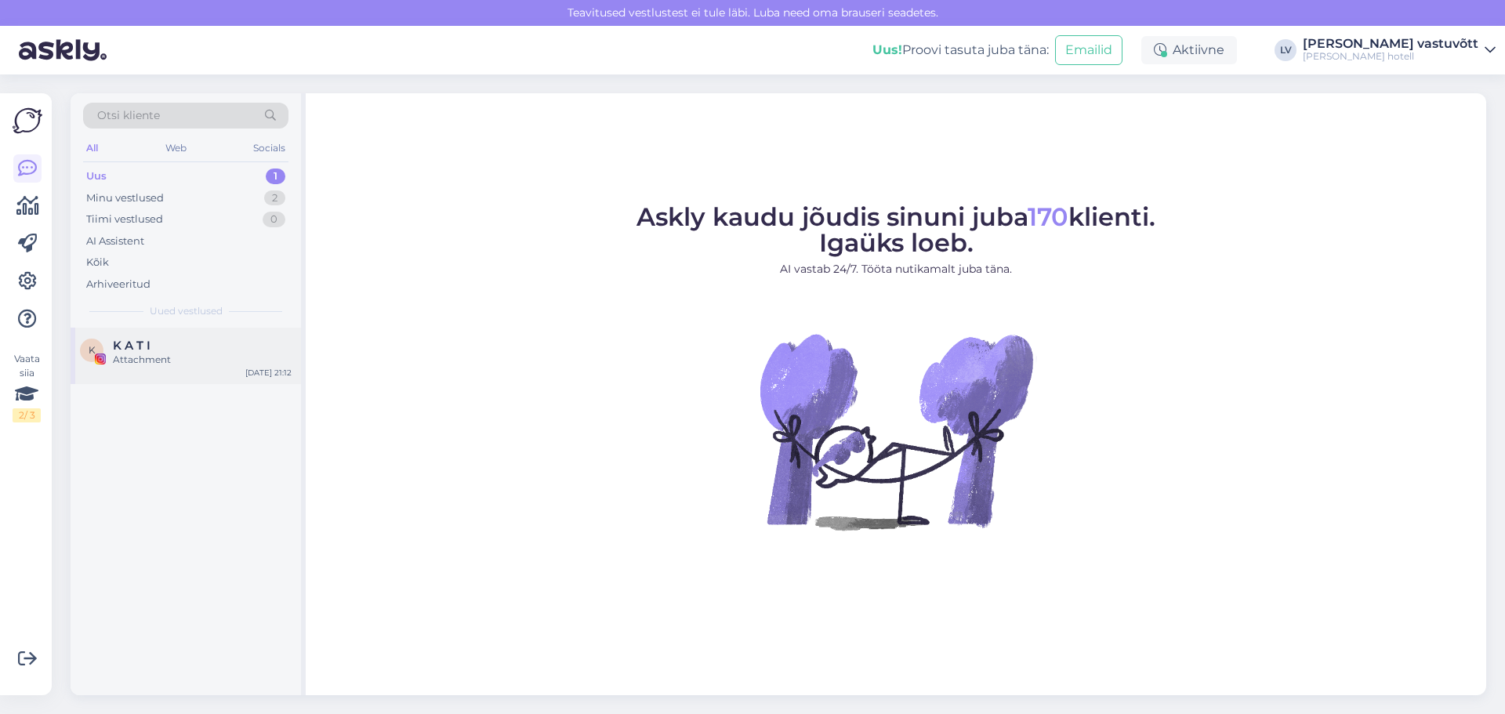
click at [188, 354] on div "Attachment" at bounding box center [202, 360] width 179 height 14
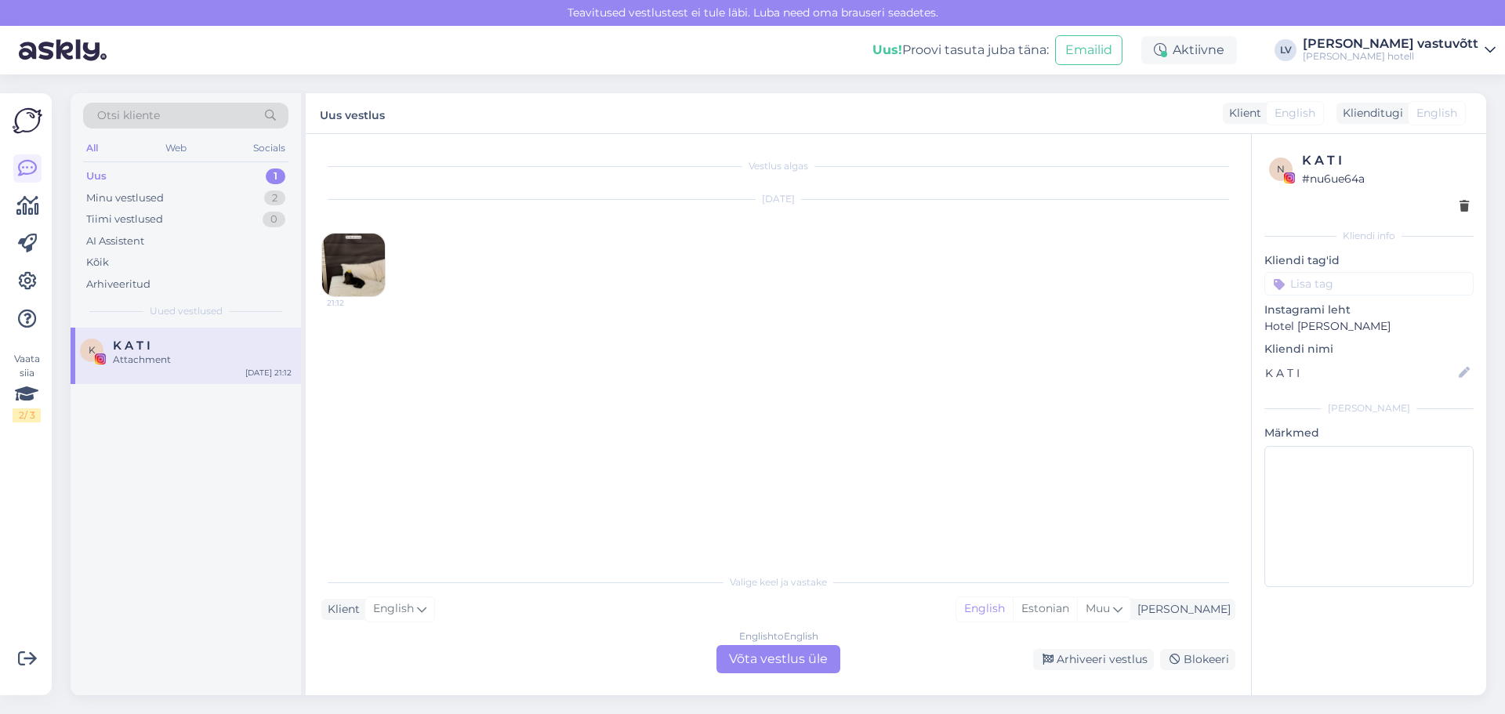
drag, startPoint x: 364, startPoint y: 268, endPoint x: 101, endPoint y: 176, distance: 279.1
click at [101, 176] on div "Uus" at bounding box center [96, 176] width 20 height 16
